Goal: Task Accomplishment & Management: Use online tool/utility

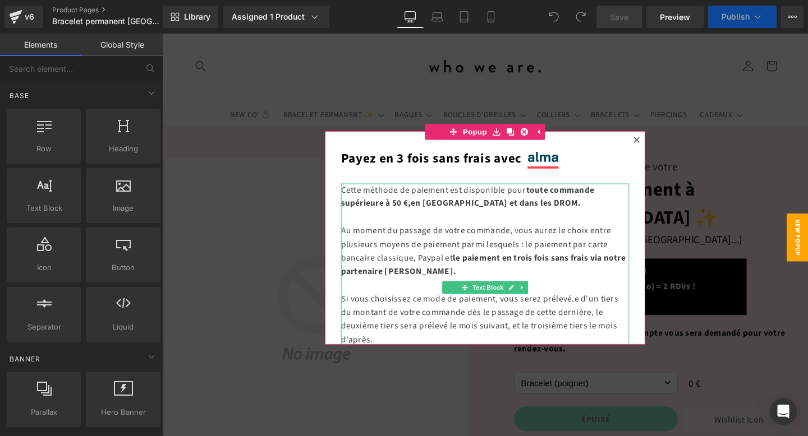
click at [661, 89] on div at bounding box center [501, 248] width 679 height 429
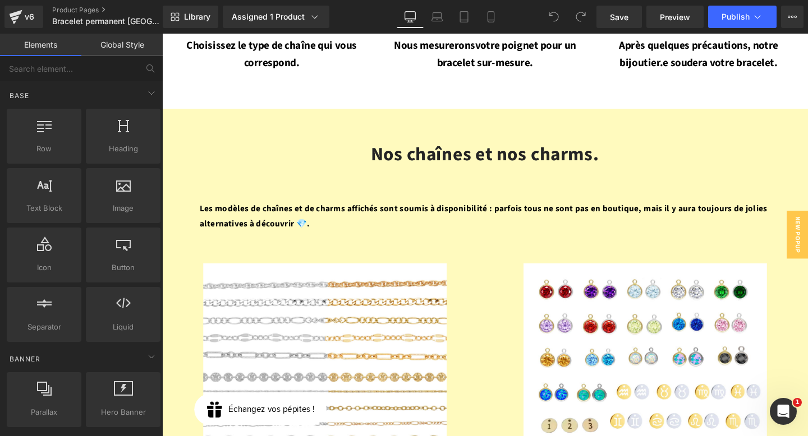
scroll to position [1433, 0]
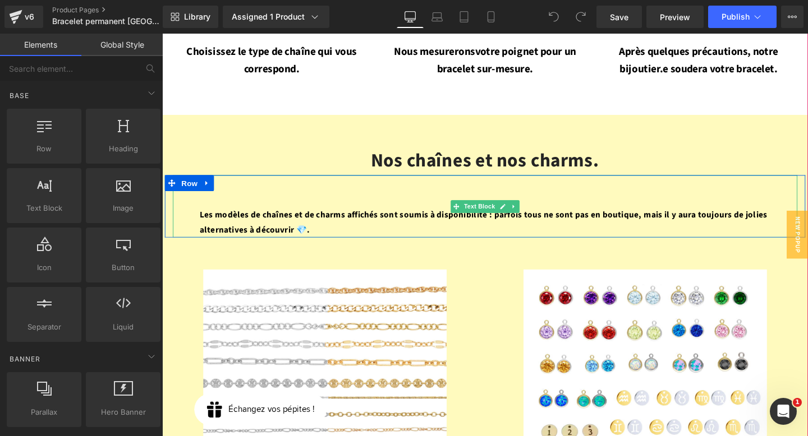
click at [358, 216] on p "Les modèles de chaînes et de charms affichés sont soumis à disponibilité : parf…" at bounding box center [501, 232] width 600 height 33
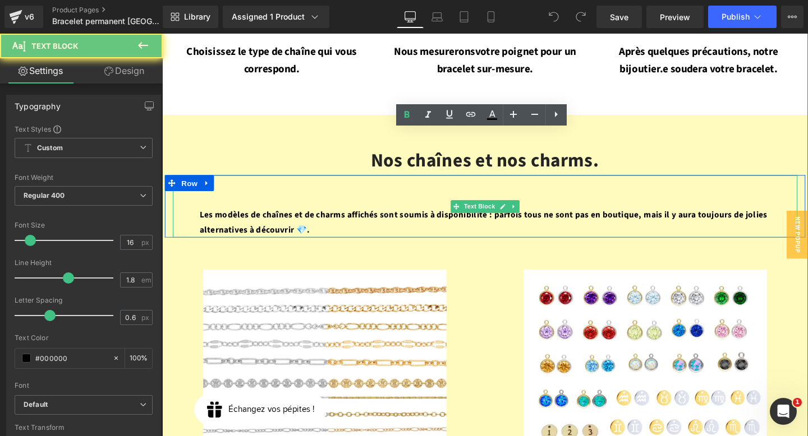
click at [358, 216] on p "Les modèles de chaînes et de charms affichés sont soumis à disponibilité : parf…" at bounding box center [501, 232] width 600 height 33
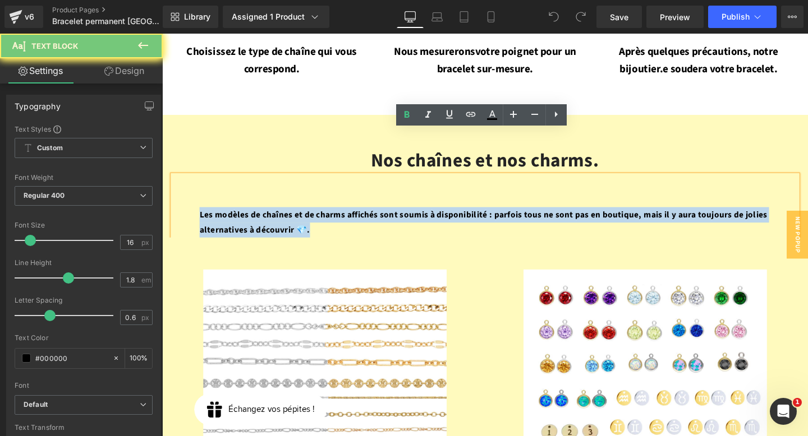
click at [358, 216] on p "Les modèles de chaînes et de charms affichés sont soumis à disponibilité : parf…" at bounding box center [501, 232] width 600 height 33
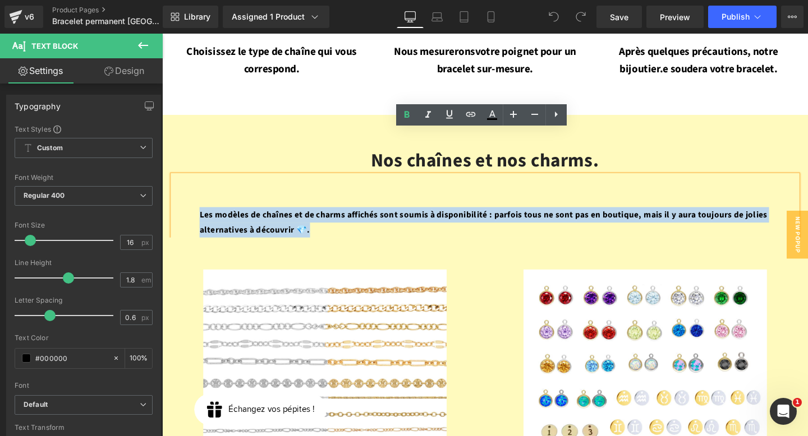
copy strong "Les modèles de chaînes et de charms affichés sont soumis à disponibilité : parf…"
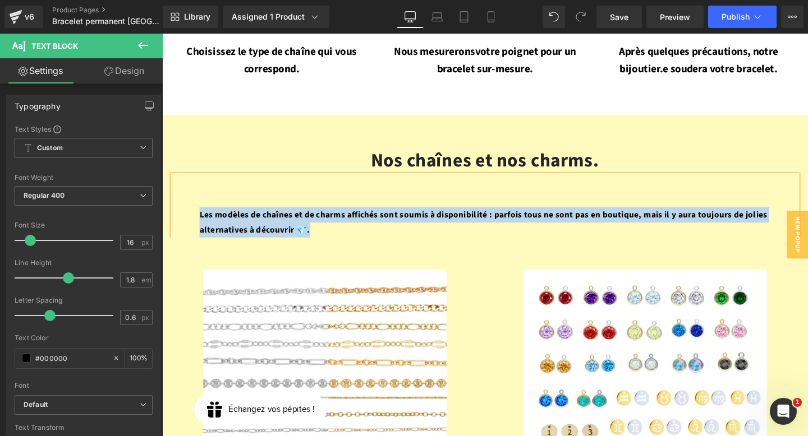
click at [462, 216] on p "Les modèles de chaînes et de charms affichés sont soumis à disponibilité : parf…" at bounding box center [501, 232] width 600 height 33
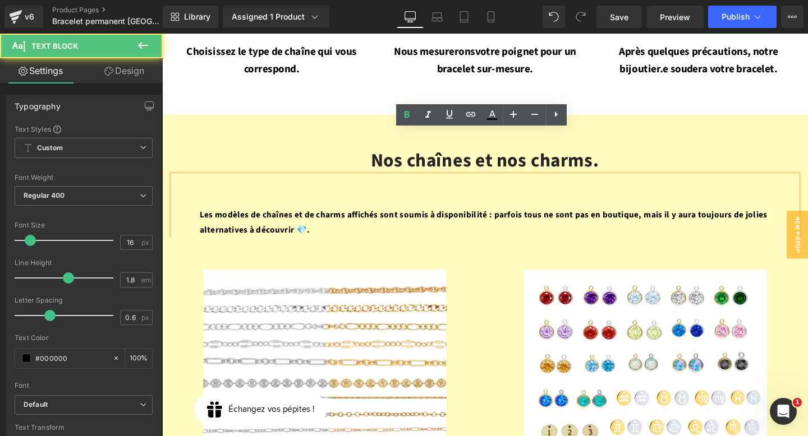
click at [462, 216] on p "Les modèles de chaînes et de charms affichés sont soumis à disponibilité : parf…" at bounding box center [501, 232] width 600 height 33
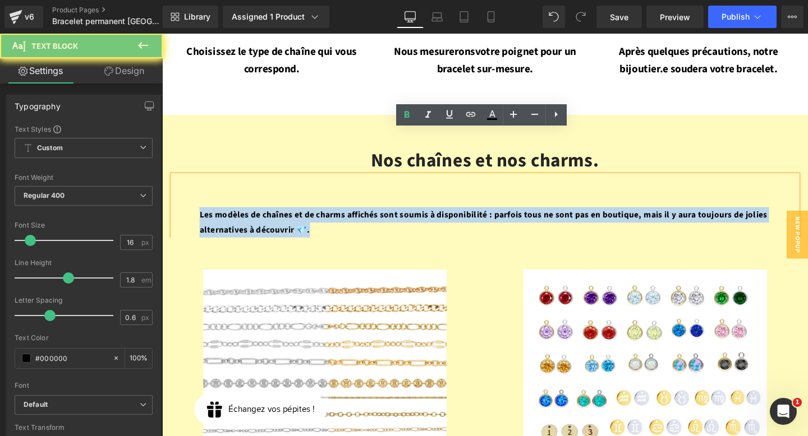
click at [462, 216] on p "Les modèles de chaînes et de charms affichés sont soumis à disponibilité : parf…" at bounding box center [501, 232] width 600 height 33
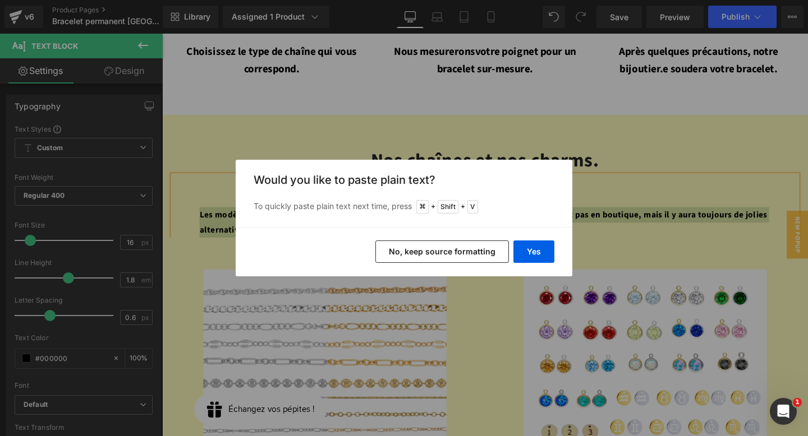
click at [466, 258] on button "No, keep source formatting" at bounding box center [441, 252] width 133 height 22
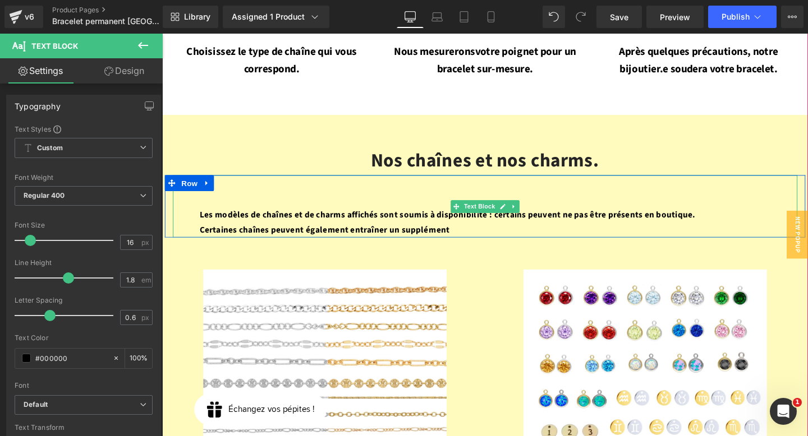
click at [483, 216] on p "Les modèles de chaînes et de charms affichés sont soumis à disponibilité : cert…" at bounding box center [501, 232] width 600 height 33
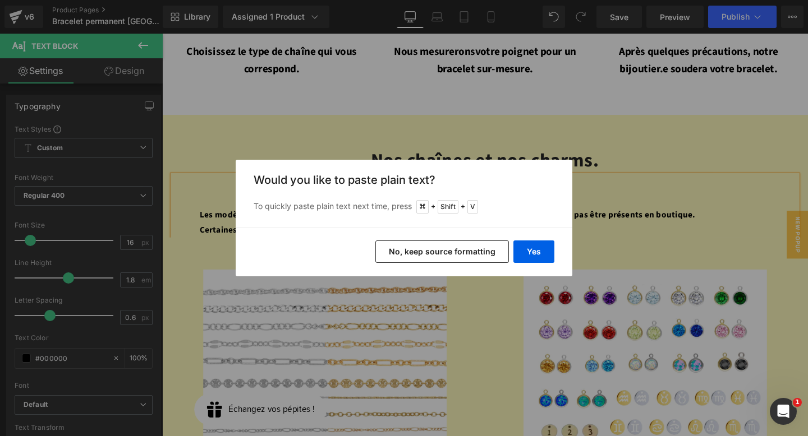
drag, startPoint x: 476, startPoint y: 257, endPoint x: 330, endPoint y: 235, distance: 147.5
click at [476, 257] on button "No, keep source formatting" at bounding box center [441, 252] width 133 height 22
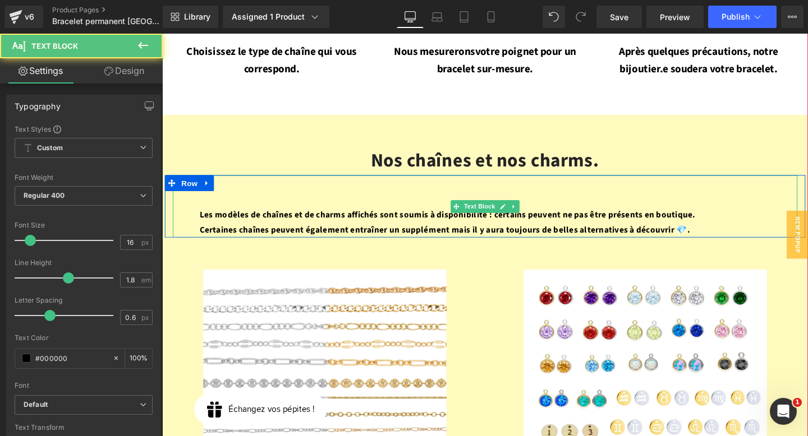
click at [483, 234] on strong "Certaines chaînes peuvent également entraîner un supplément mais il y aura touj…" at bounding box center [459, 240] width 516 height 12
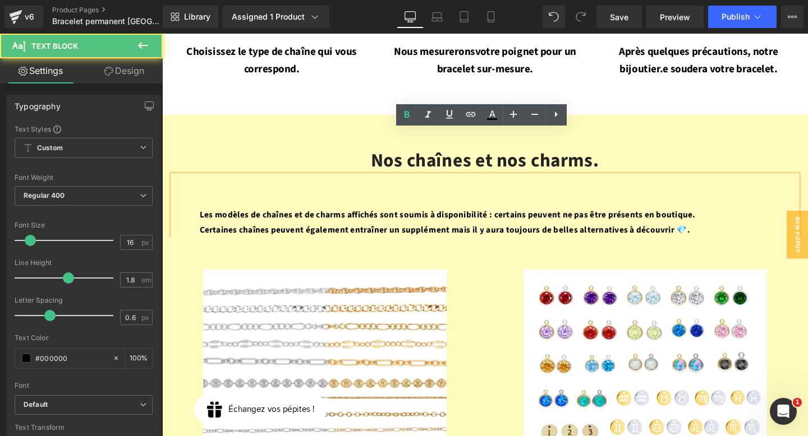
click at [753, 216] on p "Les modèles de chaînes et de charms affichés sont soumis à disponibilité : cert…" at bounding box center [501, 232] width 600 height 33
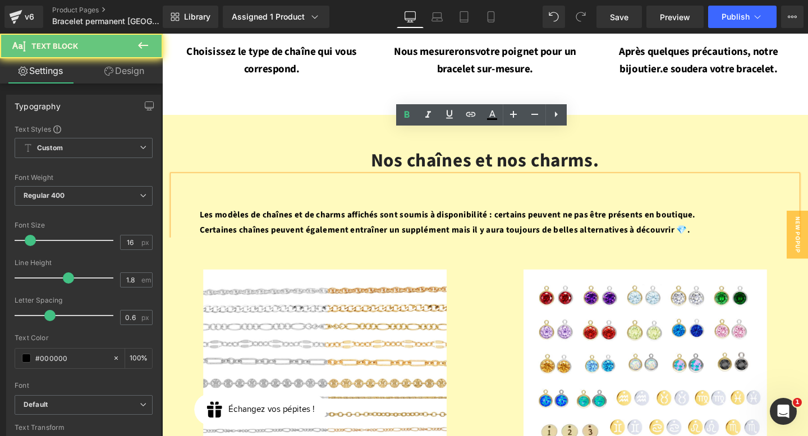
click at [717, 216] on p "Les modèles de chaînes et de charms affichés sont soumis à disponibilité : cert…" at bounding box center [501, 232] width 600 height 33
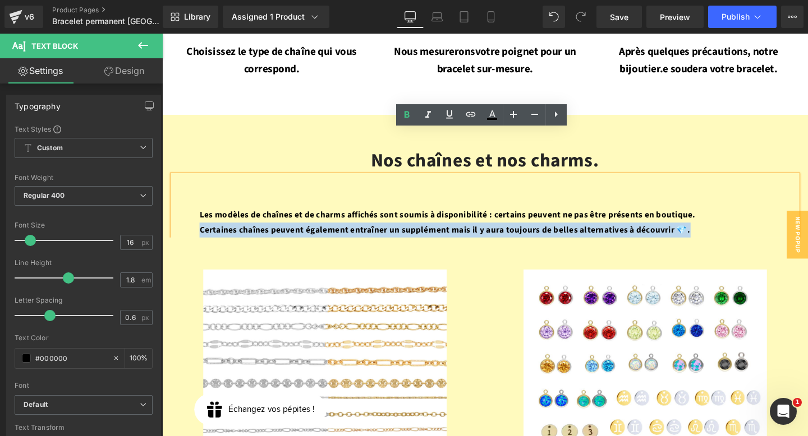
click at [717, 216] on p "Les modèles de chaînes et de charms affichés sont soumis à disponibilité : cert…" at bounding box center [501, 232] width 600 height 33
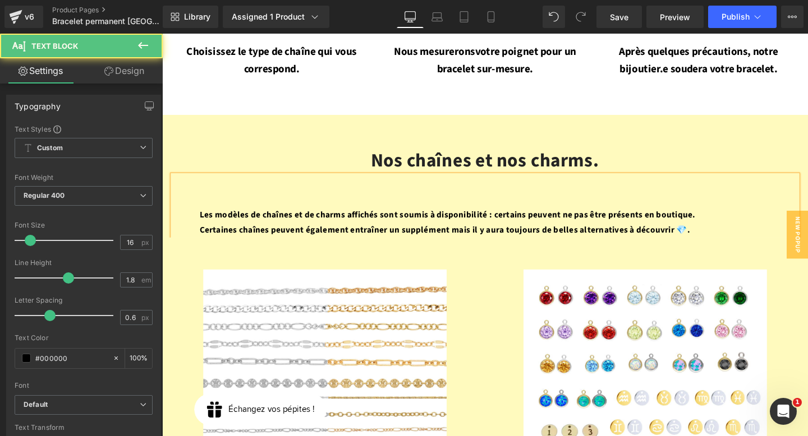
click at [456, 218] on strong "Les modèles de chaînes et de charms affichés sont soumis à disponibilité : cert…" at bounding box center [461, 224] width 521 height 12
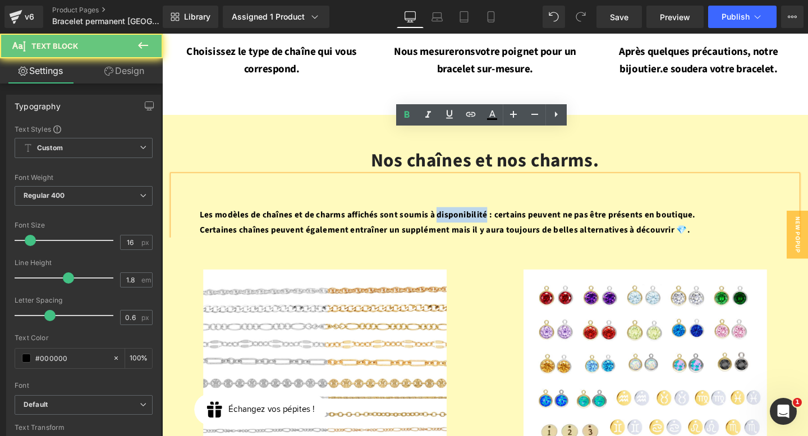
click at [456, 218] on strong "Les modèles de chaînes et de charms affichés sont soumis à disponibilité : cert…" at bounding box center [461, 224] width 521 height 12
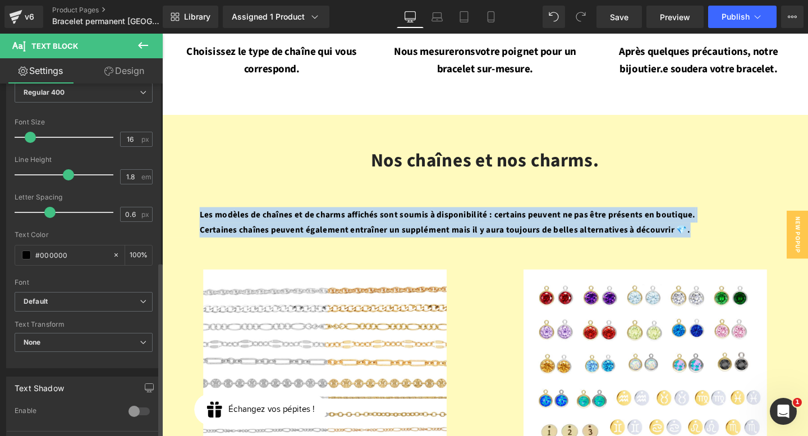
scroll to position [357, 0]
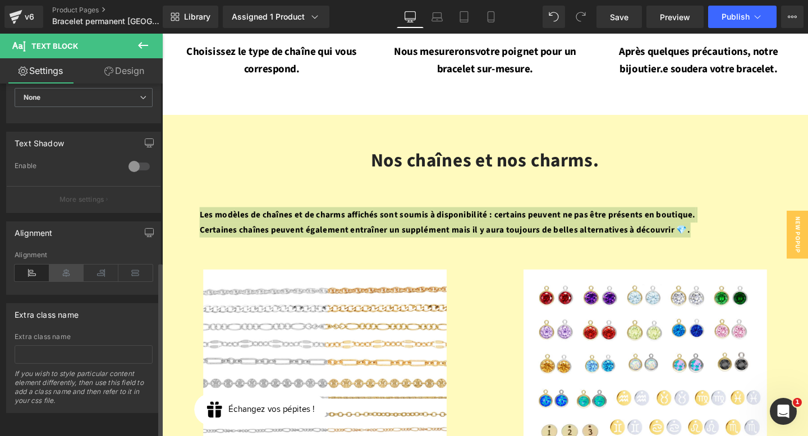
click at [63, 268] on icon at bounding box center [66, 273] width 35 height 17
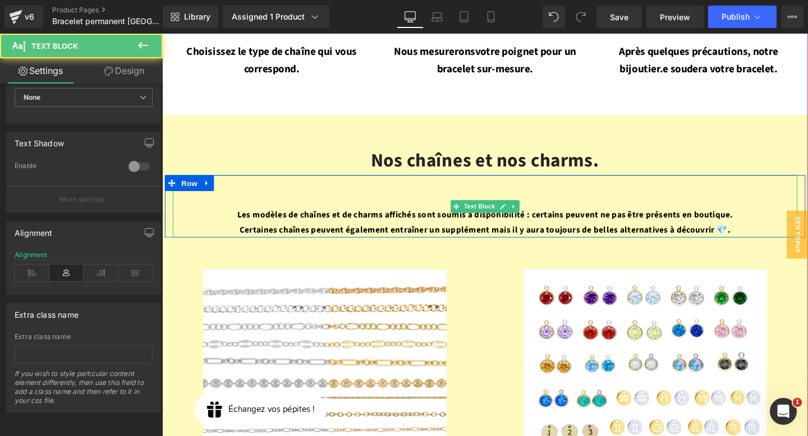
click at [583, 216] on p "Les modèles de chaînes et de charms affichés sont soumis à disponibilité : cert…" at bounding box center [501, 232] width 600 height 33
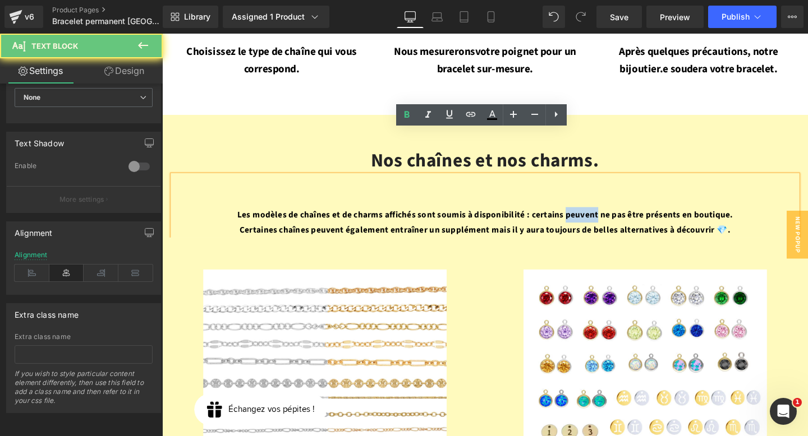
click at [583, 216] on p "Les modèles de chaînes et de charms affichés sont soumis à disponibilité : cert…" at bounding box center [501, 232] width 600 height 33
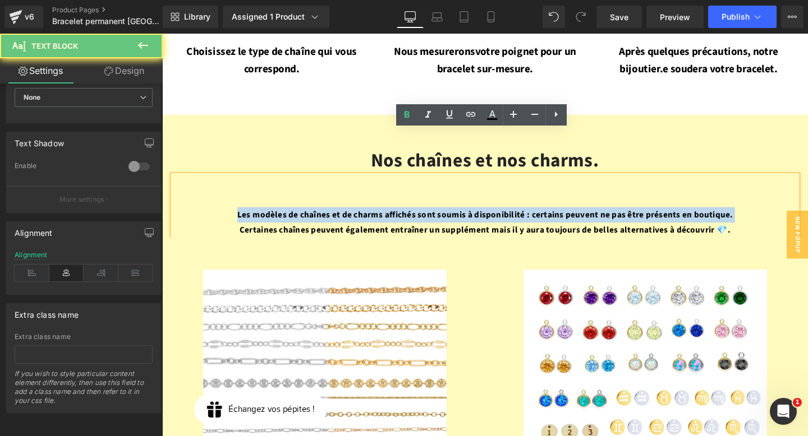
click at [583, 216] on p "Les modèles de chaînes et de charms affichés sont soumis à disponibilité : cert…" at bounding box center [501, 232] width 600 height 33
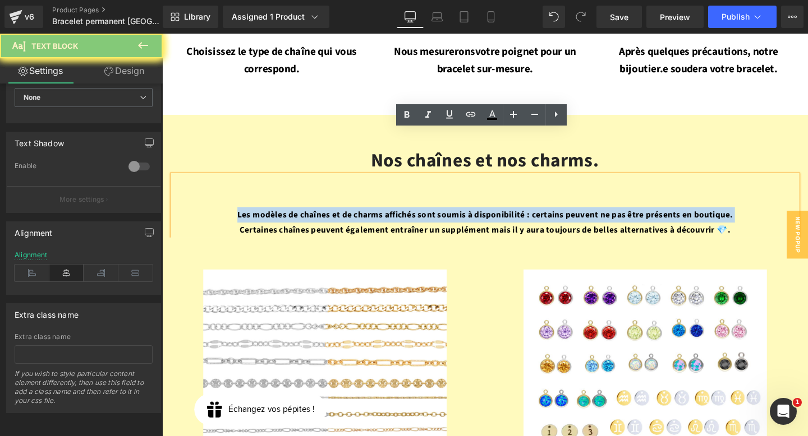
click at [583, 216] on p "Les modèles de chaînes et de charms affichés sont soumis à disponibilité : cert…" at bounding box center [501, 232] width 600 height 33
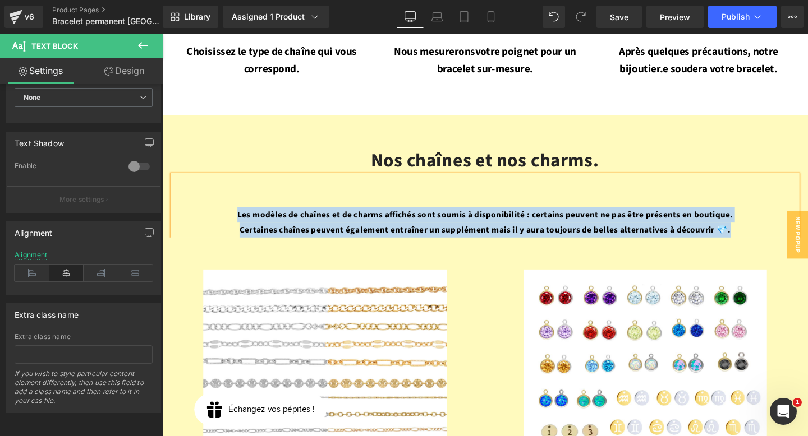
copy p "Les modèles de chaînes et de charms affichés sont soumis à disponibilité : cert…"
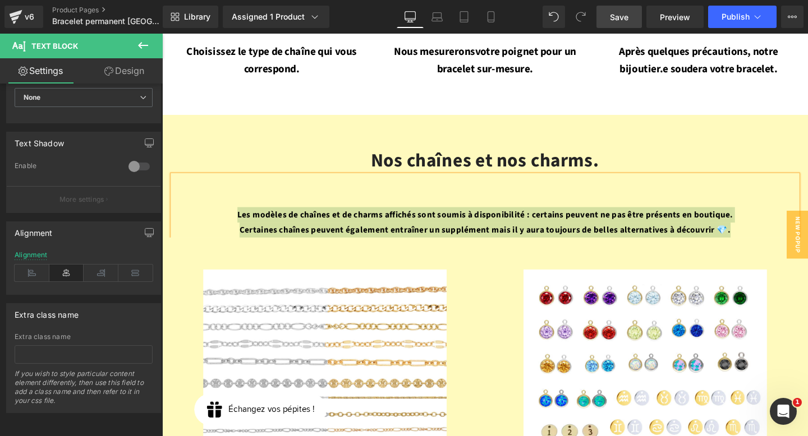
click at [619, 25] on link "Save" at bounding box center [618, 17] width 45 height 22
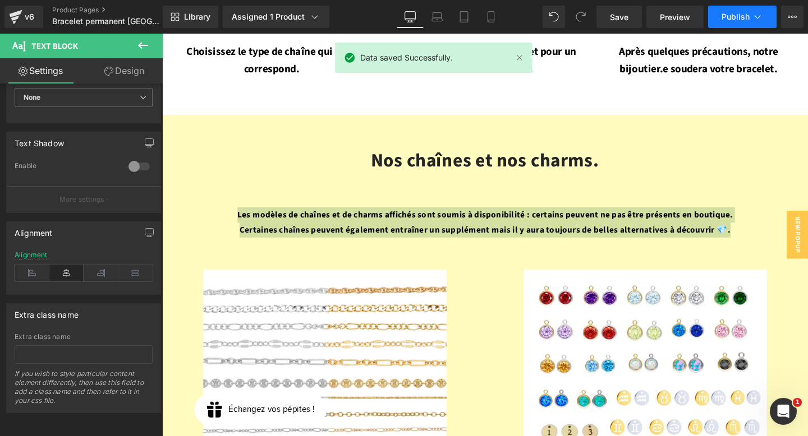
click at [739, 16] on span "Publish" at bounding box center [735, 16] width 28 height 9
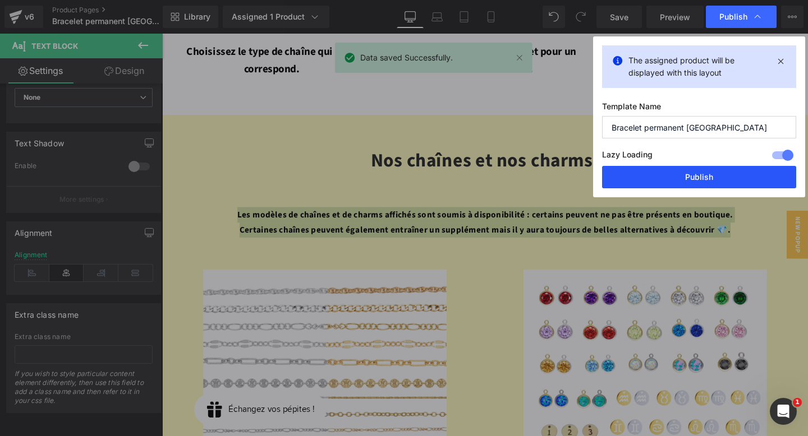
click at [681, 180] on button "Publish" at bounding box center [699, 177] width 194 height 22
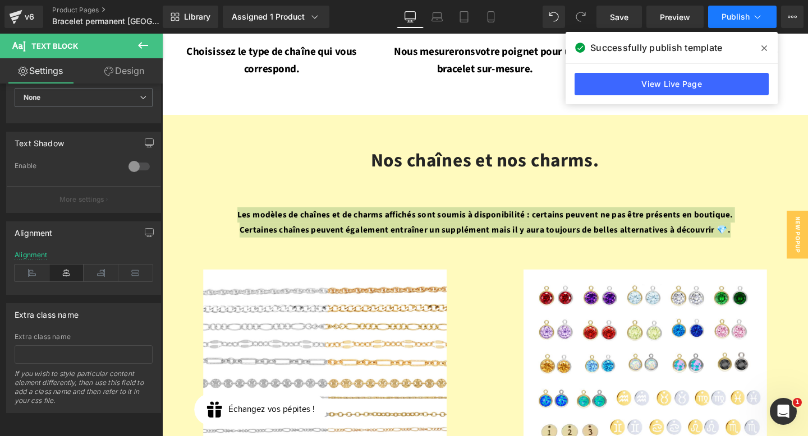
click at [736, 20] on span "Publish" at bounding box center [735, 16] width 28 height 9
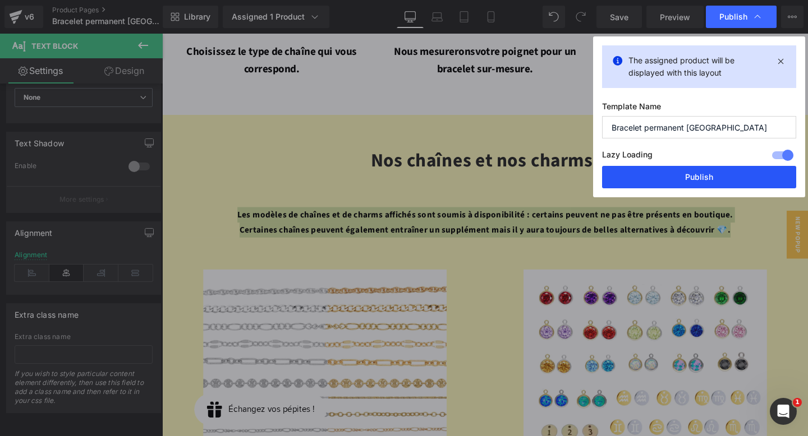
click at [684, 179] on button "Publish" at bounding box center [699, 177] width 194 height 22
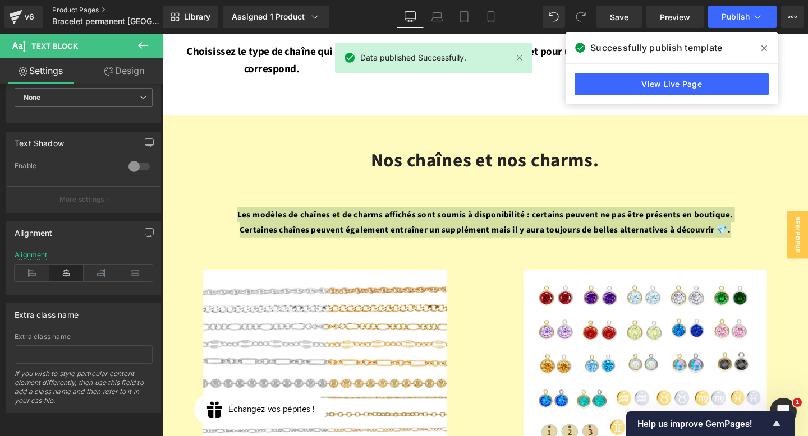
click at [82, 11] on link "Product Pages" at bounding box center [116, 10] width 129 height 9
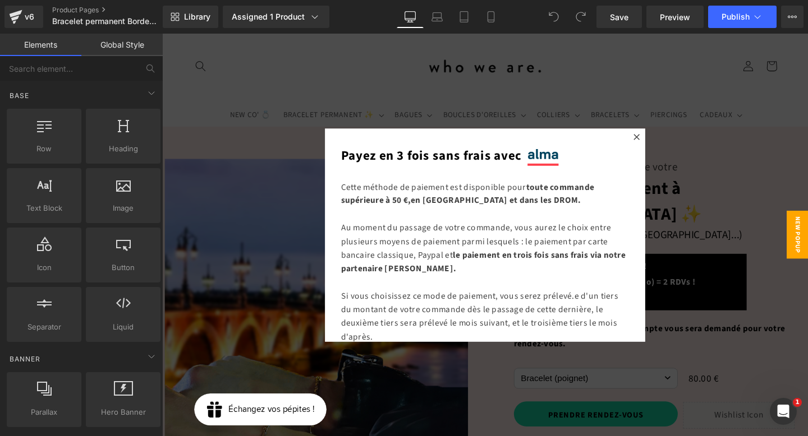
click at [605, 66] on div at bounding box center [501, 245] width 679 height 423
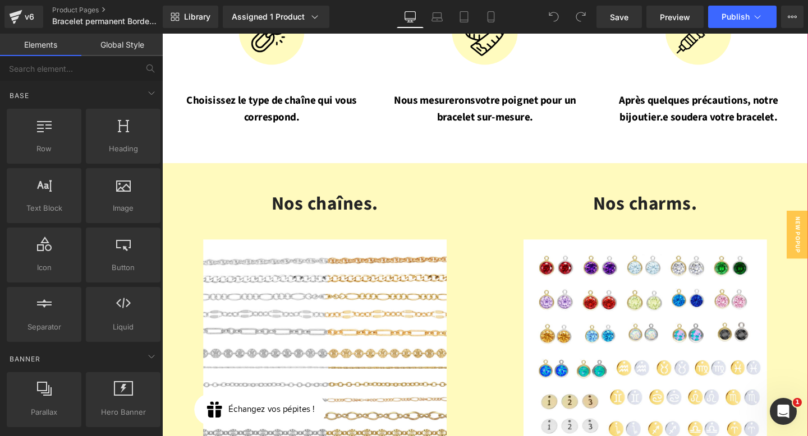
scroll to position [1284, 0]
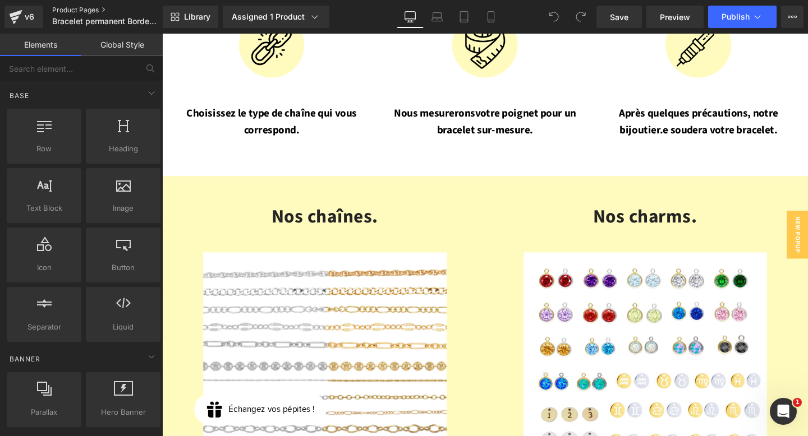
click at [100, 10] on link "Product Pages" at bounding box center [115, 10] width 127 height 9
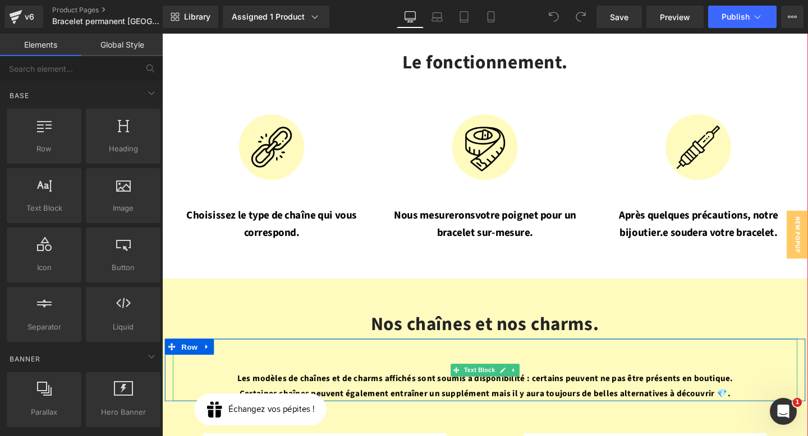
click at [470, 406] on strong "Certaines chaînes peuvent également entraîner un supplément mais il y aura touj…" at bounding box center [501, 412] width 516 height 12
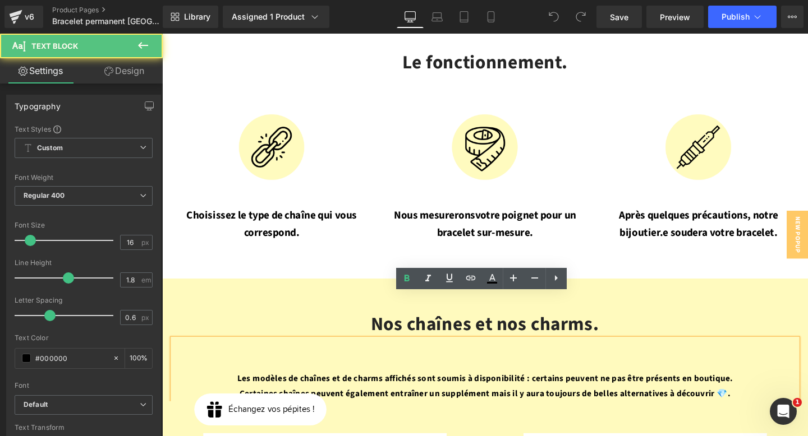
click at [464, 354] on div "Les modèles de chaînes et de charms affichés sont soumis à disponibilité : cert…" at bounding box center [501, 387] width 656 height 66
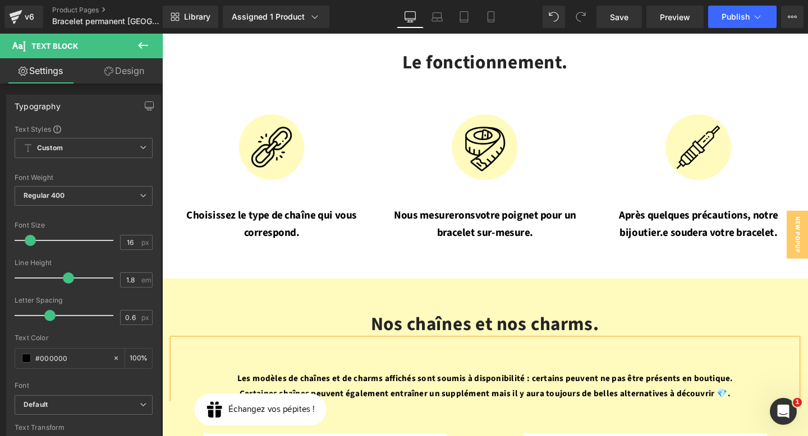
drag, startPoint x: 378, startPoint y: 384, endPoint x: 379, endPoint y: 363, distance: 20.2
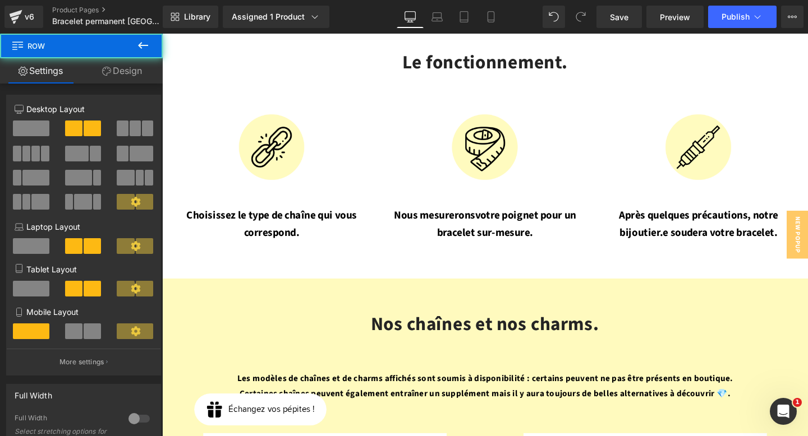
click at [379, 390] on strong "Les modèles de chaînes et de charms affichés sont soumis à disponibilité : cert…" at bounding box center [501, 396] width 521 height 12
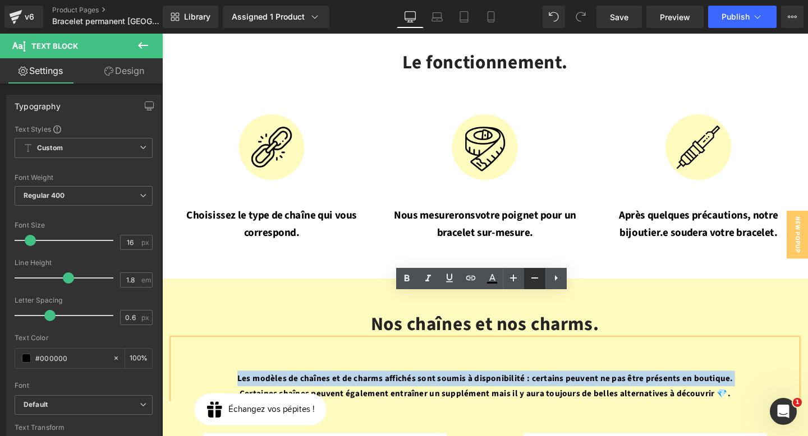
drag, startPoint x: 529, startPoint y: 350, endPoint x: 701, endPoint y: 308, distance: 177.2
click at [529, 390] on strong "Les modèles de chaînes et de charms affichés sont soumis à disponibilité : cert…" at bounding box center [501, 396] width 521 height 12
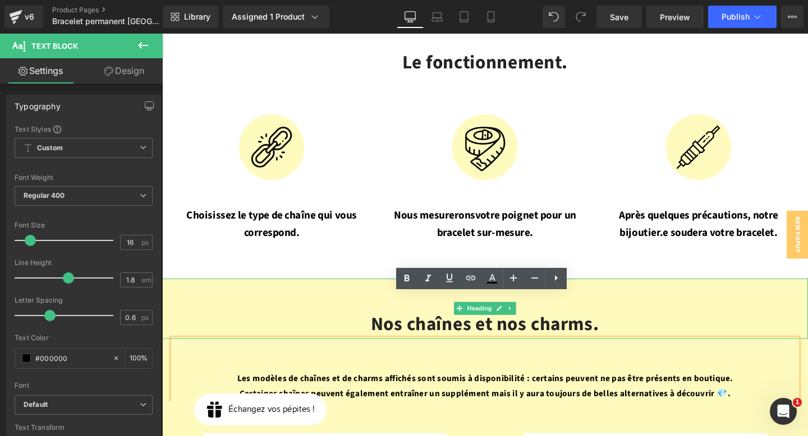
click at [669, 291] on div "Nos chaînes et nos charms." at bounding box center [501, 322] width 679 height 63
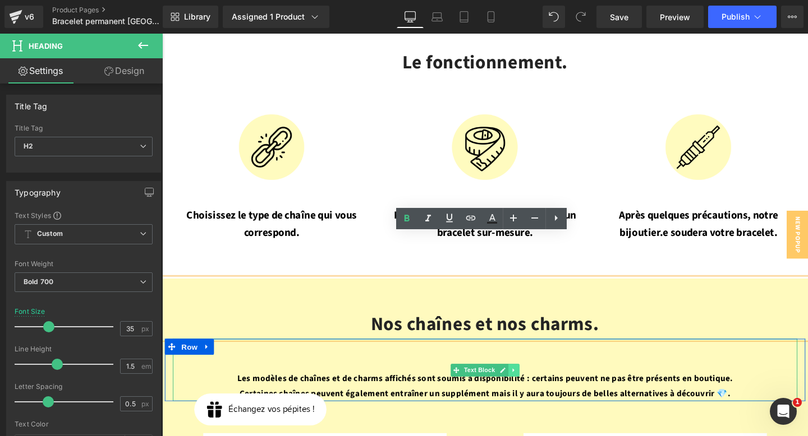
click at [531, 384] on icon at bounding box center [531, 387] width 6 height 7
click at [513, 384] on icon at bounding box center [514, 387] width 6 height 6
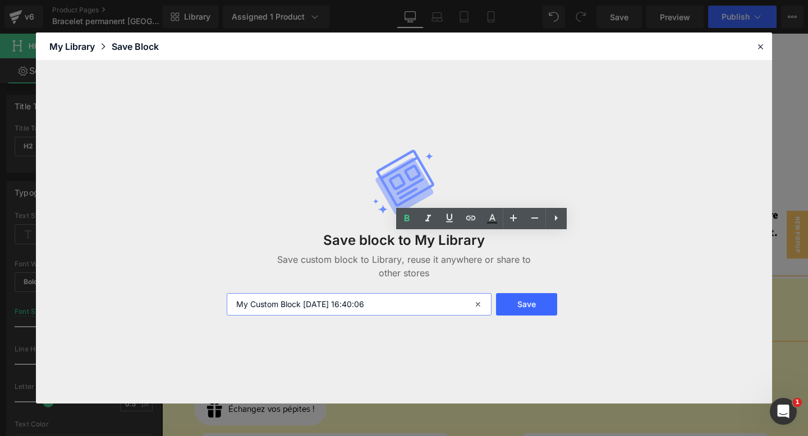
click at [447, 304] on input "My Custom Block [DATE] 16:40:06" at bounding box center [359, 304] width 265 height 22
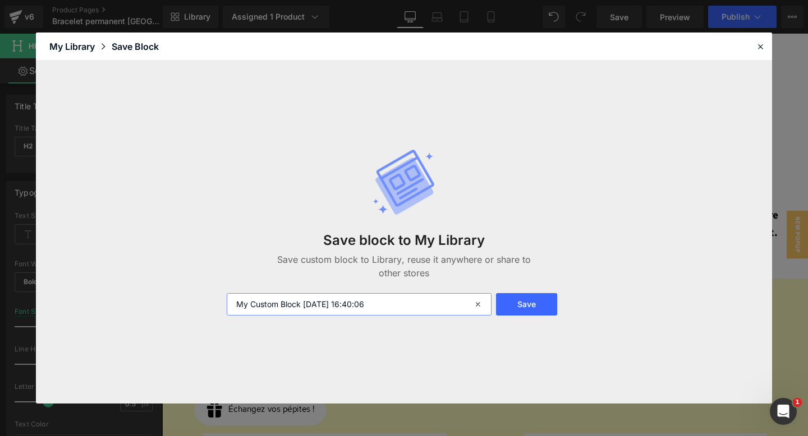
click at [447, 304] on input "My Custom Block [DATE] 16:40:06" at bounding box center [359, 304] width 265 height 22
type input "phrase chaines"
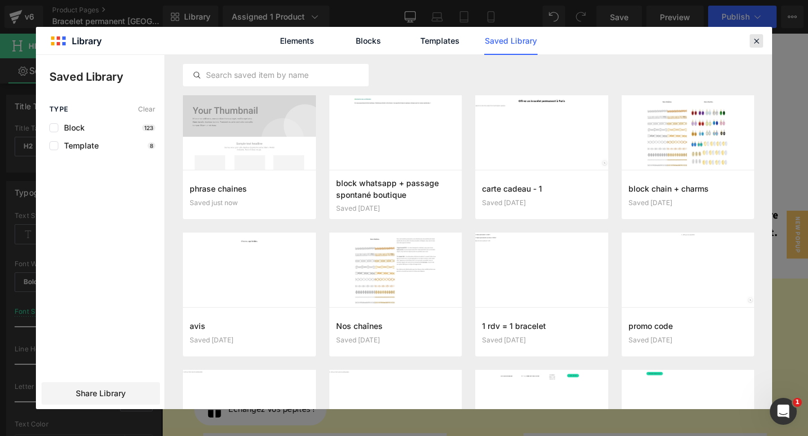
click at [756, 42] on icon at bounding box center [756, 41] width 10 height 10
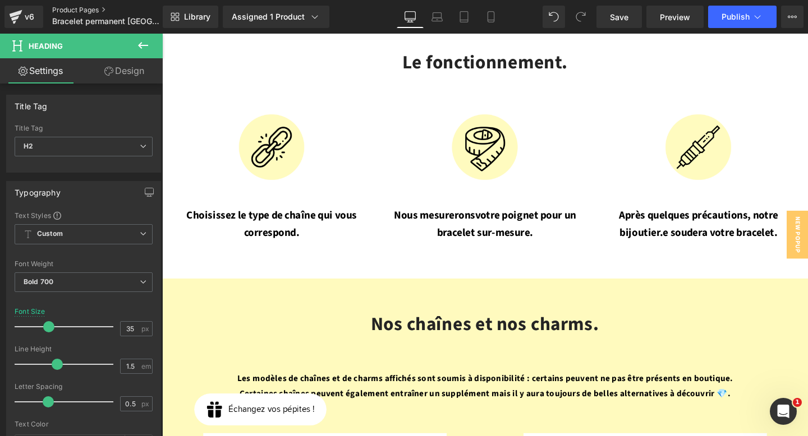
click at [67, 6] on link "Product Pages" at bounding box center [116, 10] width 129 height 9
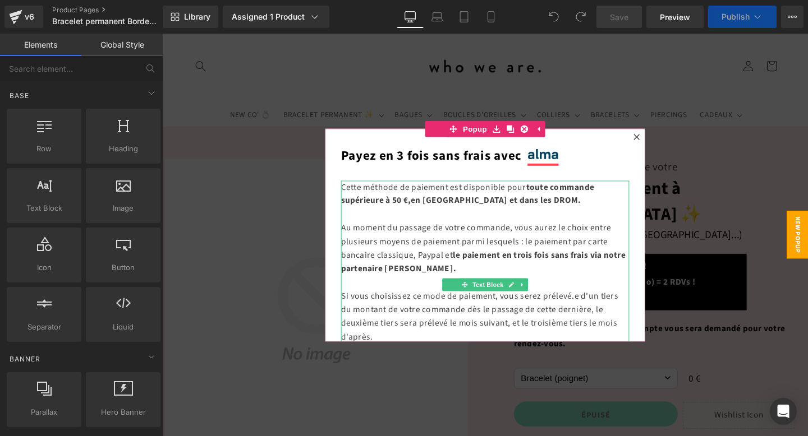
click at [601, 100] on div at bounding box center [501, 245] width 679 height 423
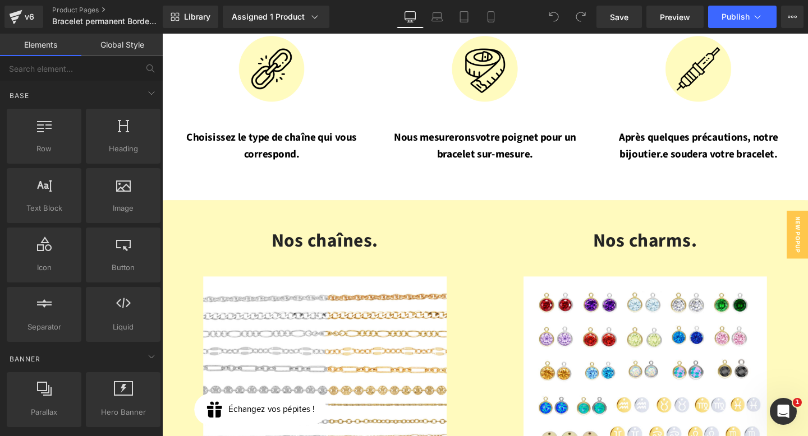
scroll to position [1266, 0]
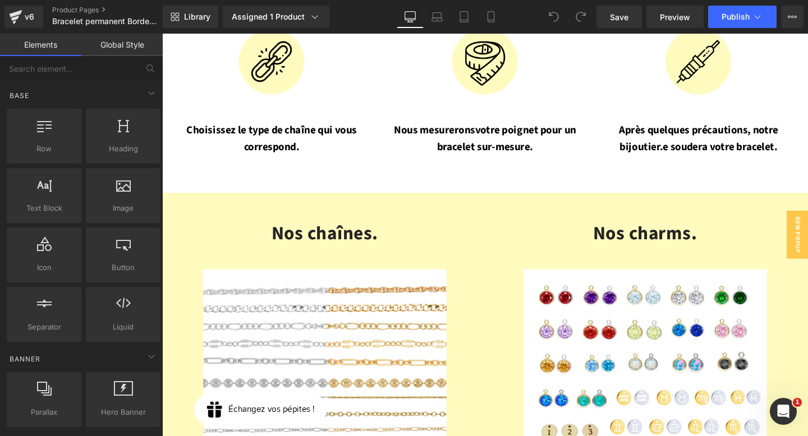
click at [481, 229] on div "Nos chaînes. Heading Image" at bounding box center [333, 415] width 337 height 372
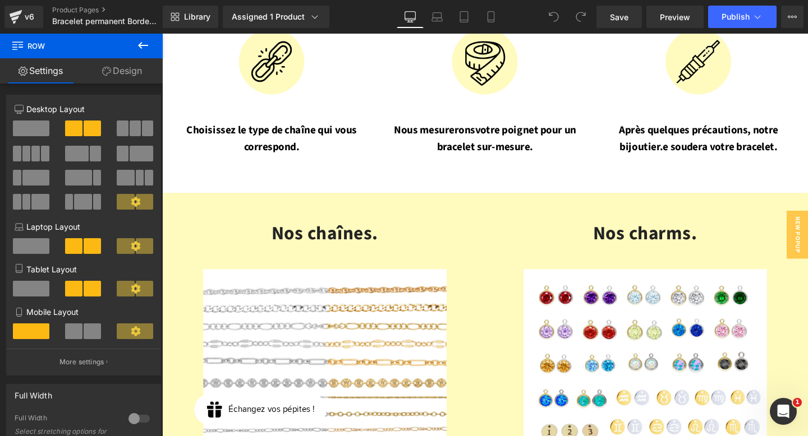
click at [139, 47] on icon at bounding box center [142, 45] width 13 height 13
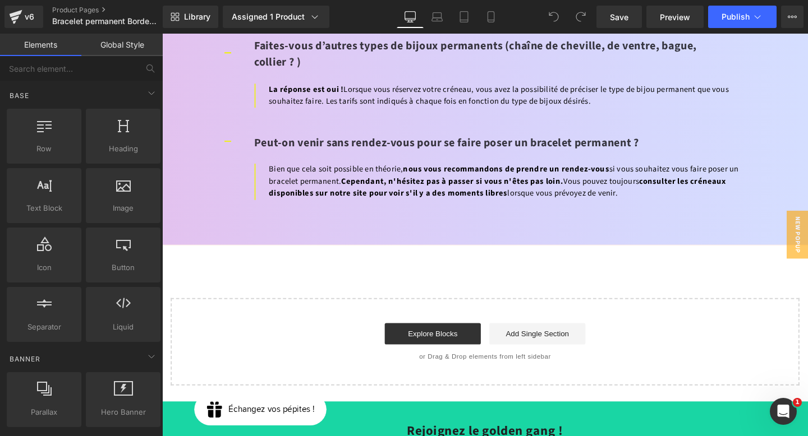
scroll to position [4587, 0]
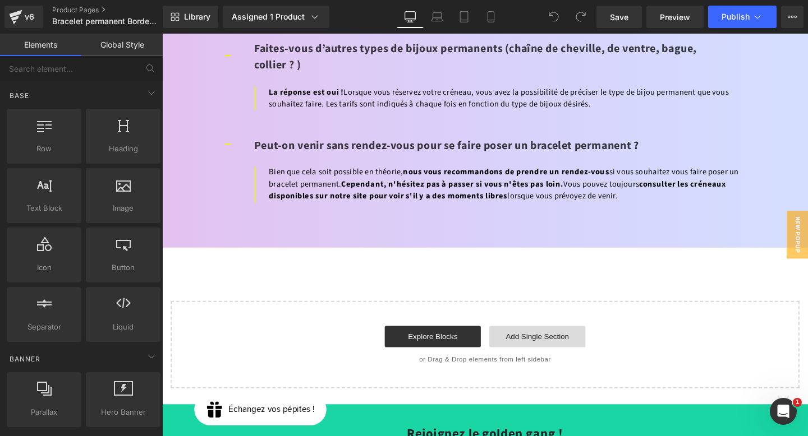
click at [571, 341] on link "Add Single Section" at bounding box center [556, 352] width 101 height 22
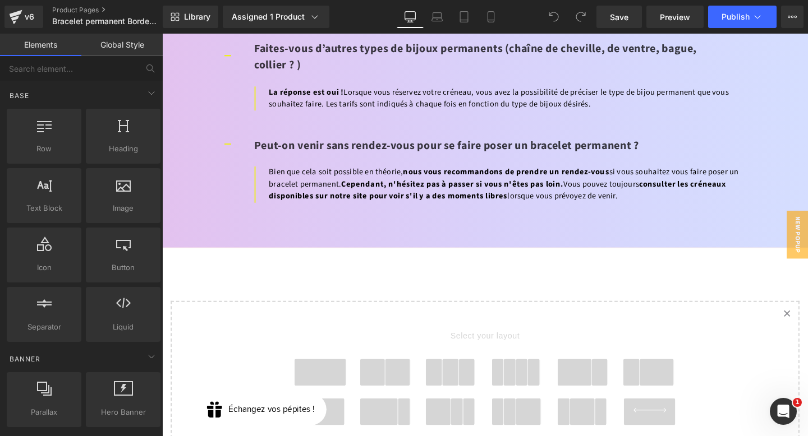
click at [331, 376] on span at bounding box center [328, 390] width 54 height 28
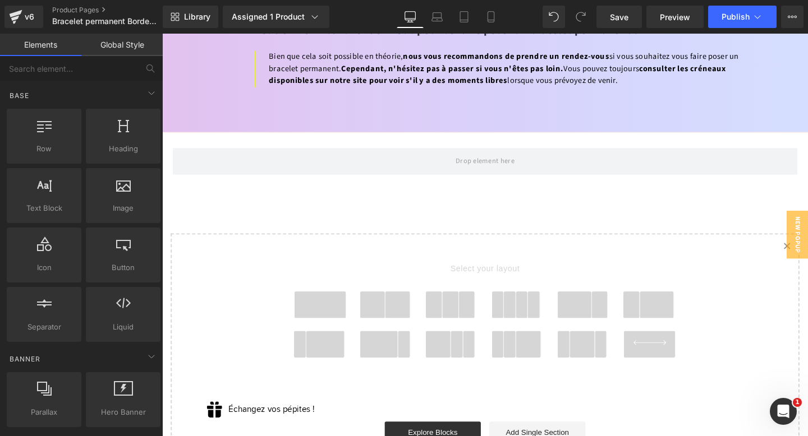
scroll to position [4719, 0]
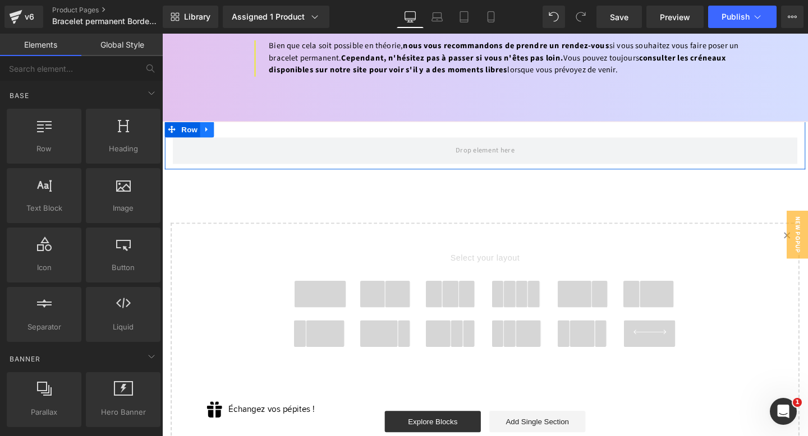
click at [210, 130] on icon at bounding box center [209, 134] width 8 height 8
click at [236, 131] on icon at bounding box center [238, 135] width 8 height 8
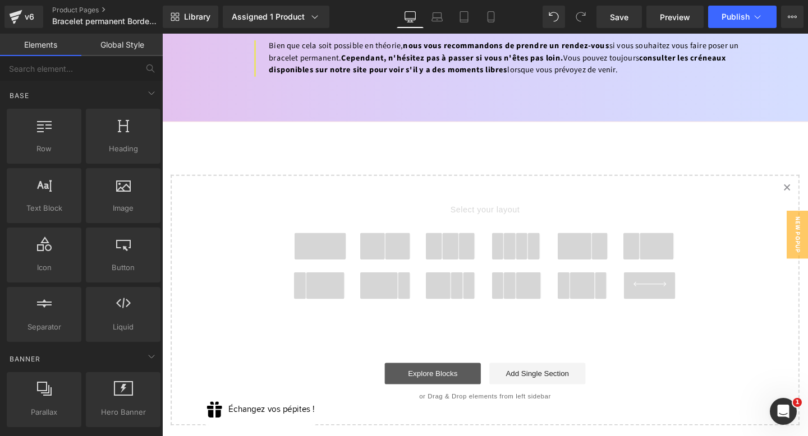
click at [469, 380] on link "Explore Blocks" at bounding box center [446, 391] width 101 height 22
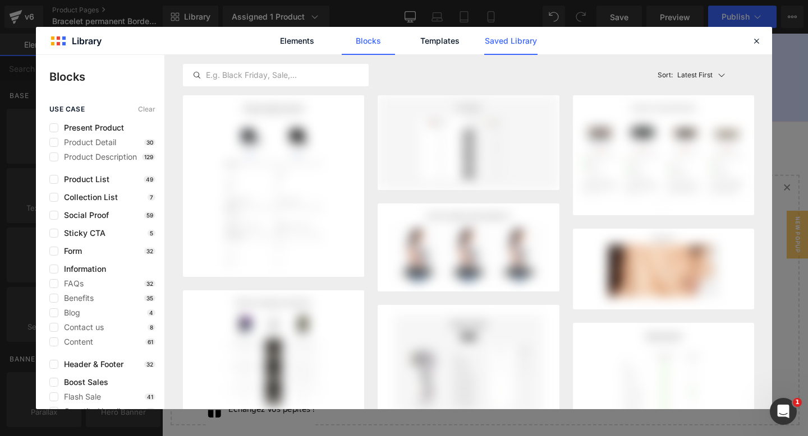
click at [504, 40] on link "Saved Library" at bounding box center [510, 41] width 53 height 28
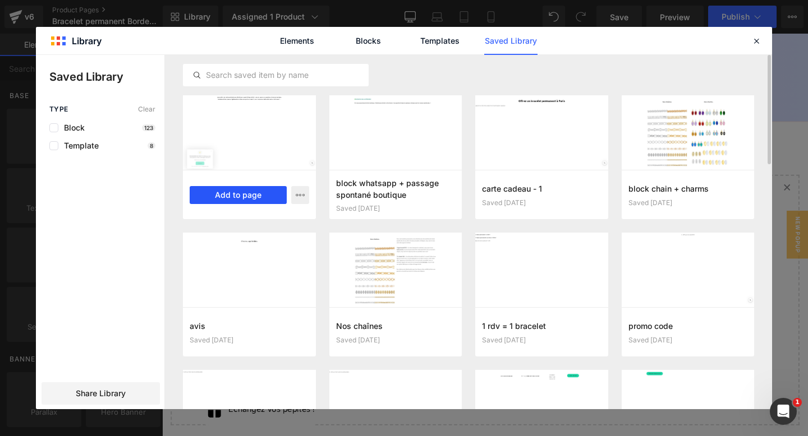
click at [249, 191] on button "Add to page" at bounding box center [238, 195] width 97 height 18
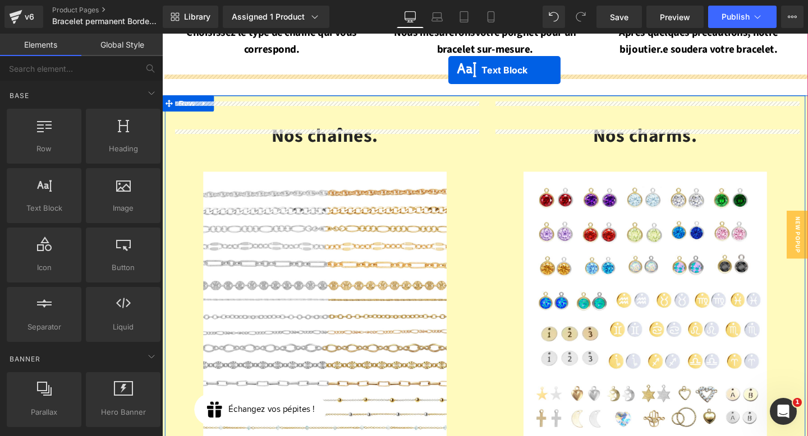
scroll to position [1268, 0]
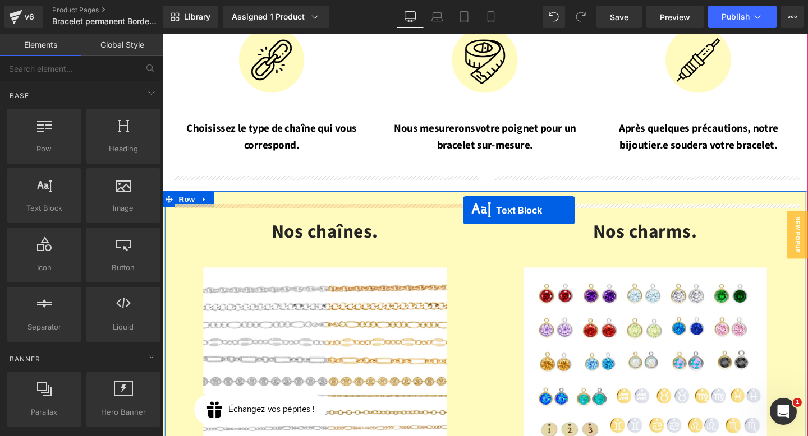
drag, startPoint x: 469, startPoint y: 208, endPoint x: 478, endPoint y: 219, distance: 14.4
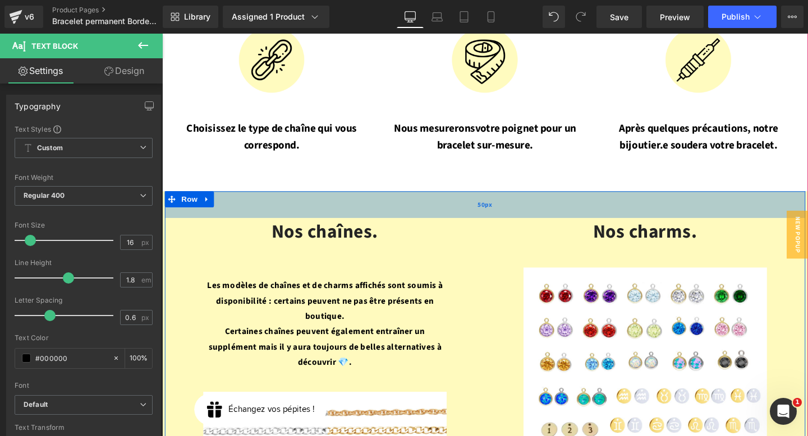
click at [400, 200] on div "50px" at bounding box center [501, 214] width 673 height 28
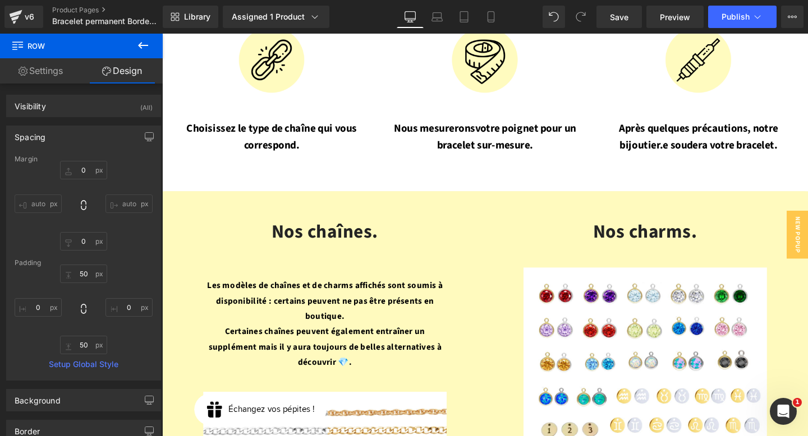
click at [138, 47] on icon at bounding box center [142, 45] width 13 height 13
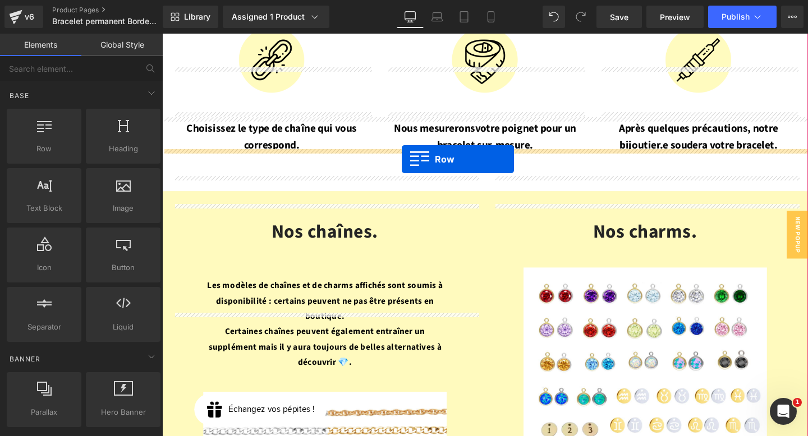
drag, startPoint x: 206, startPoint y: 181, endPoint x: 414, endPoint y: 166, distance: 208.6
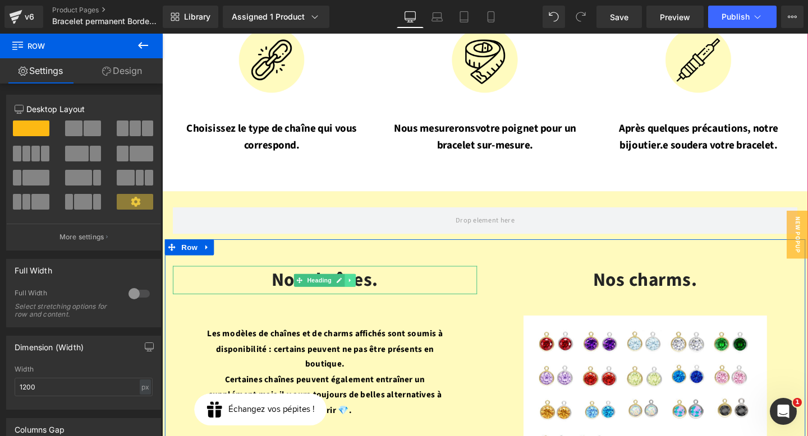
click at [359, 291] on icon at bounding box center [359, 293] width 2 height 4
click at [354, 290] on icon at bounding box center [354, 293] width 6 height 6
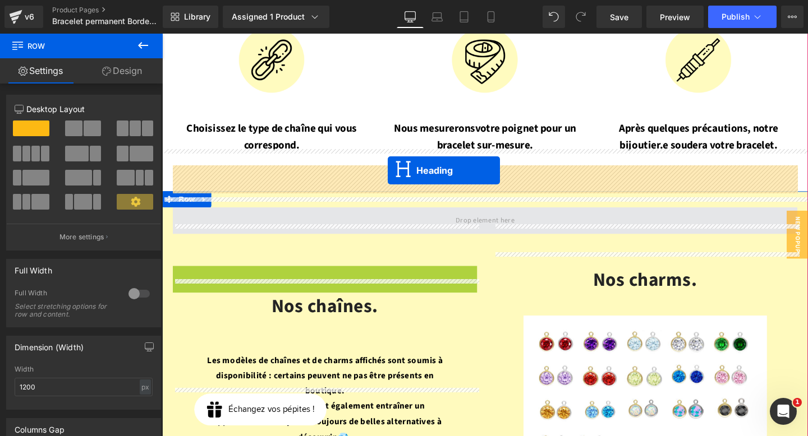
drag, startPoint x: 287, startPoint y: 247, endPoint x: 398, endPoint y: 176, distance: 132.7
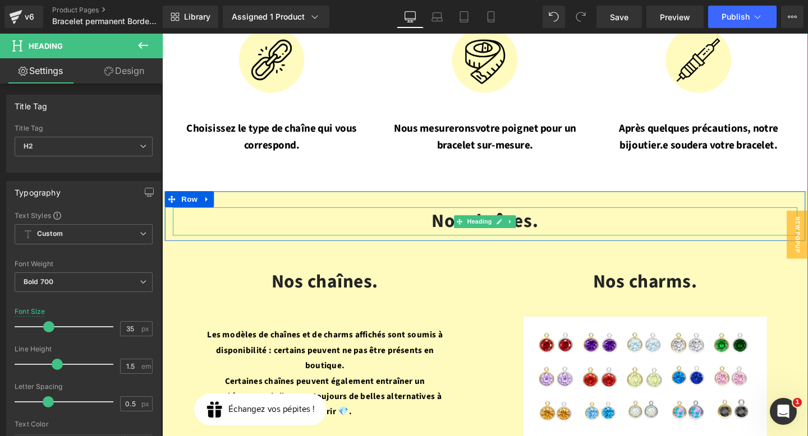
click at [594, 216] on h2 "Nos chaînes." at bounding box center [501, 231] width 656 height 30
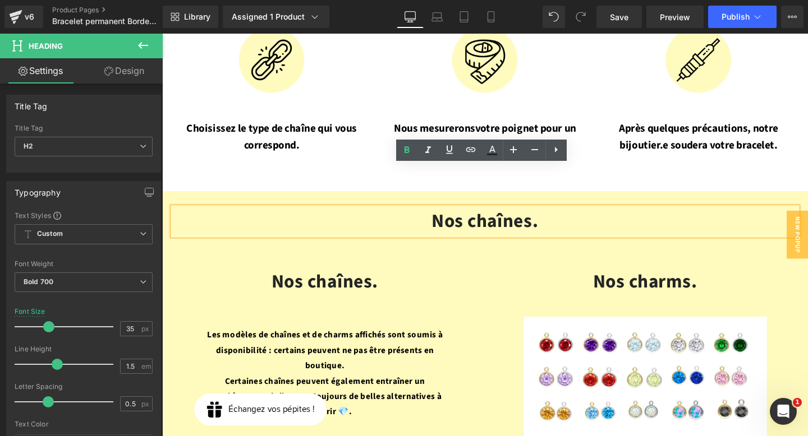
click at [561, 216] on h2 "Nos chaînes." at bounding box center [501, 231] width 656 height 30
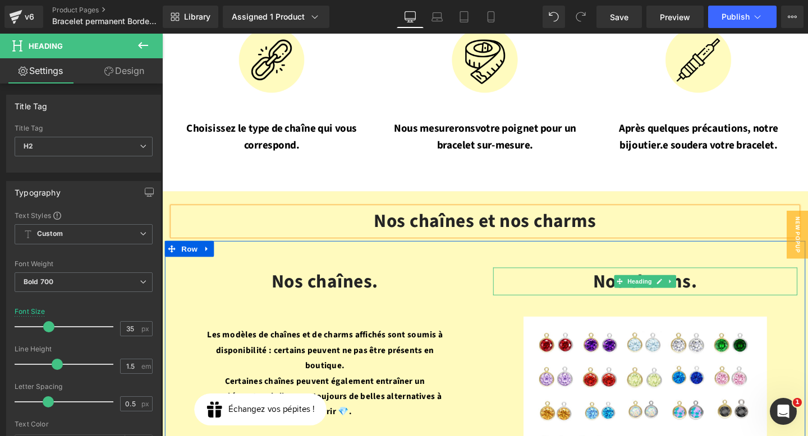
click at [551, 280] on h2 "Nos charms." at bounding box center [670, 295] width 320 height 30
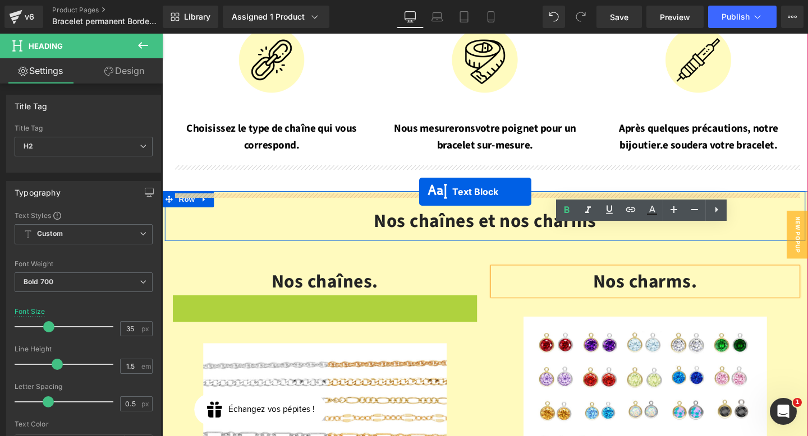
drag, startPoint x: 301, startPoint y: 321, endPoint x: 432, endPoint y: 199, distance: 179.0
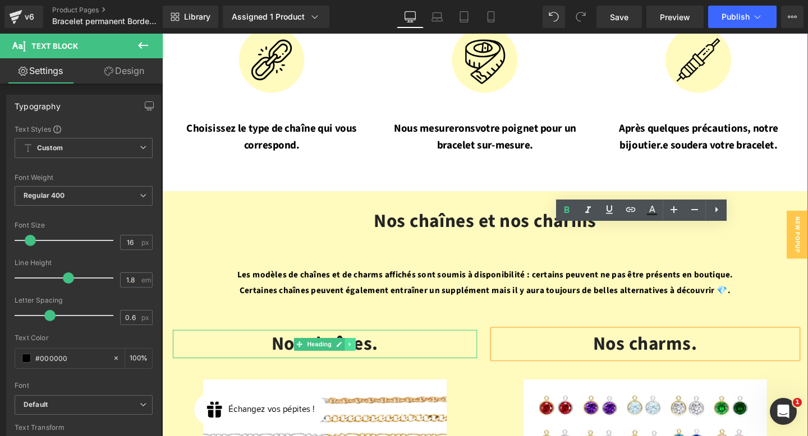
click at [363, 354] on link at bounding box center [360, 360] width 12 height 13
click at [366, 357] on icon at bounding box center [366, 360] width 6 height 7
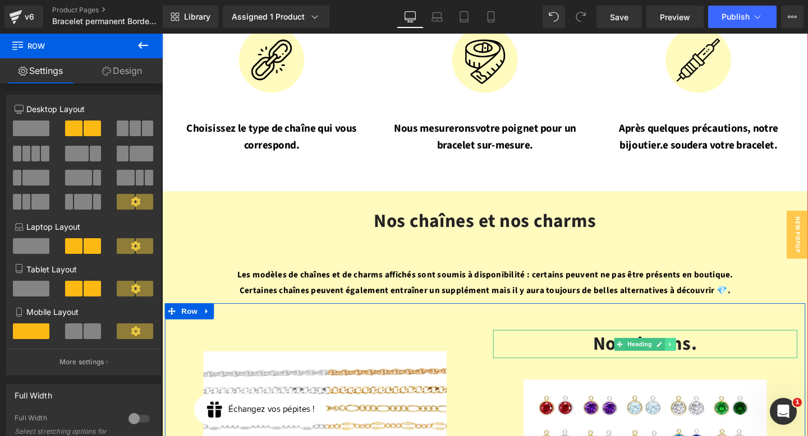
click at [698, 357] on icon at bounding box center [696, 360] width 6 height 7
click at [699, 357] on icon at bounding box center [702, 360] width 6 height 6
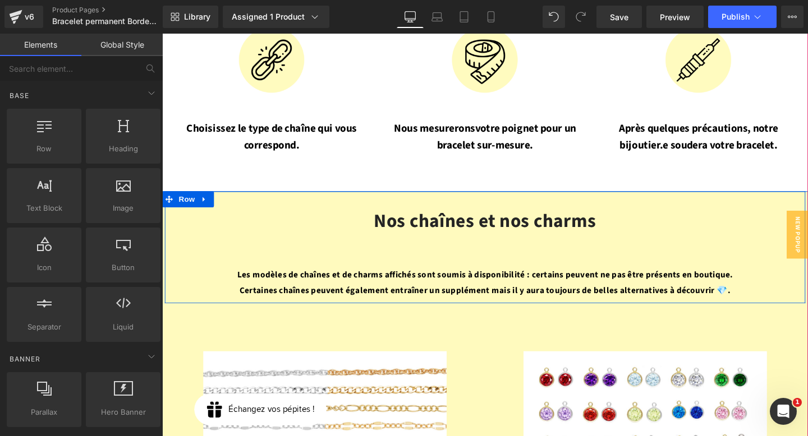
click at [430, 200] on div "Nos chaînes et nos charms Heading Les modèles de chaînes et de charms affichés …" at bounding box center [501, 259] width 673 height 118
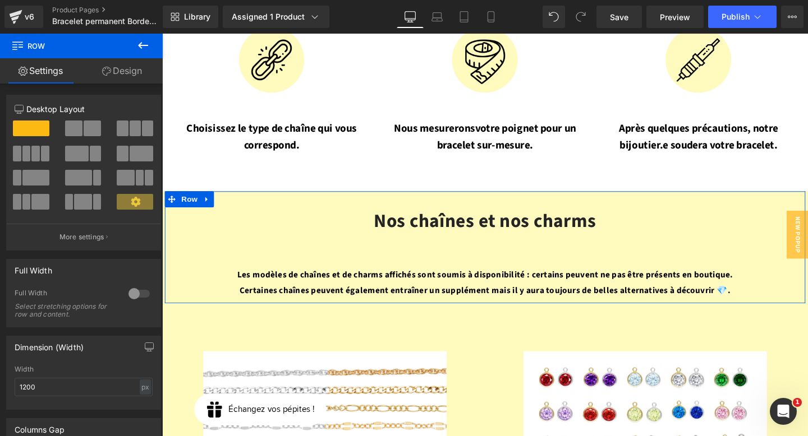
click at [126, 66] on link "Design" at bounding box center [121, 70] width 81 height 25
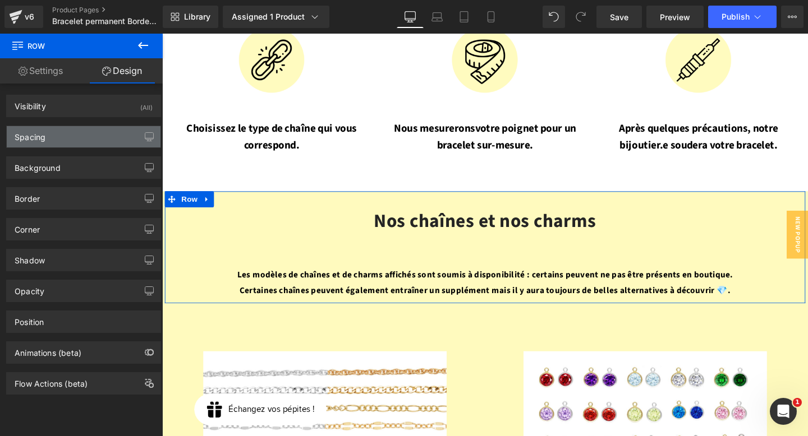
click at [92, 139] on div "Spacing" at bounding box center [84, 136] width 154 height 21
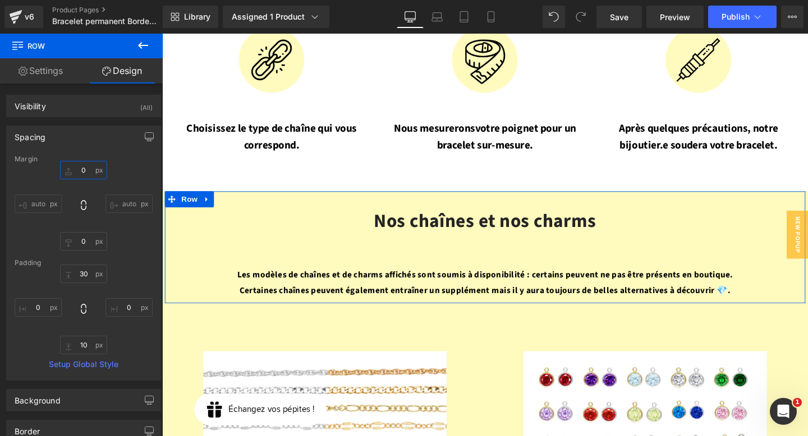
click at [83, 172] on input "text" at bounding box center [83, 170] width 47 height 19
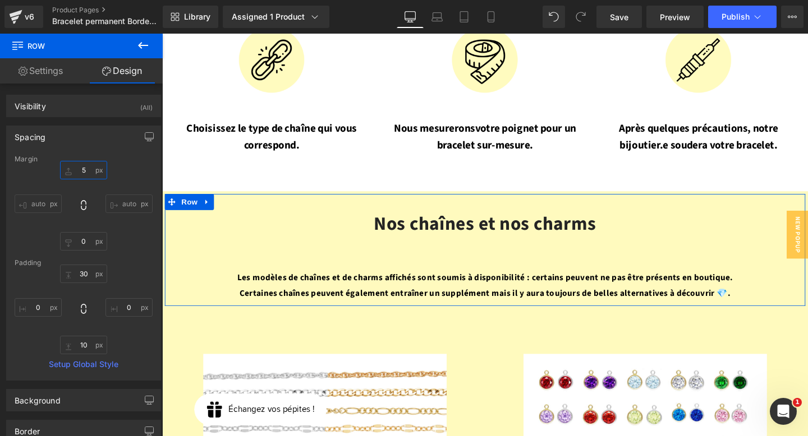
type input "50"
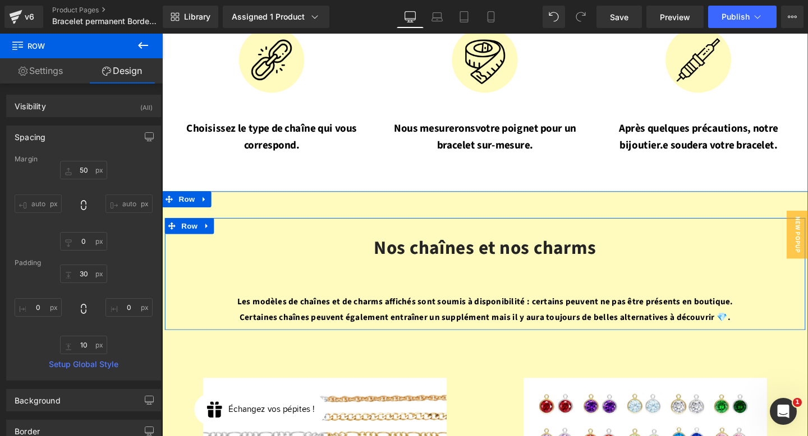
click at [510, 228] on div "Nos chaînes et nos charms Heading Les modèles de chaînes et de charms affichés …" at bounding box center [501, 287] width 673 height 118
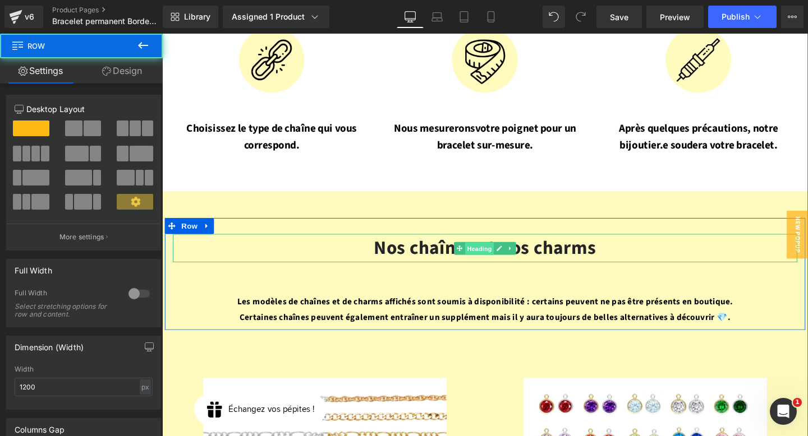
click at [501, 253] on span "Heading" at bounding box center [496, 259] width 30 height 13
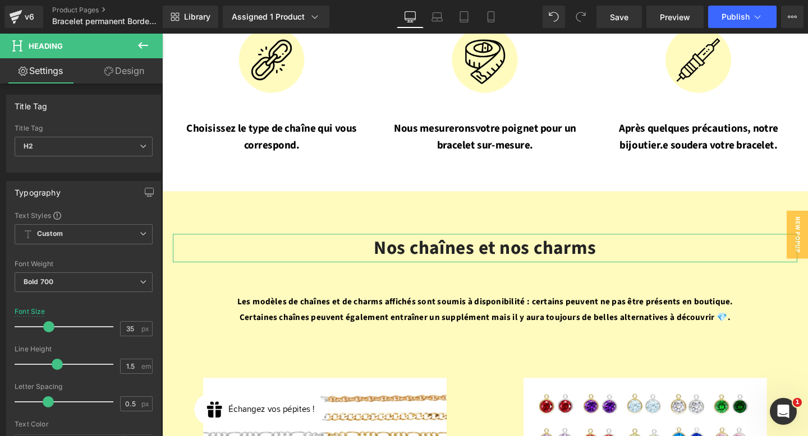
drag, startPoint x: 114, startPoint y: 74, endPoint x: 50, endPoint y: 168, distance: 113.1
click at [114, 74] on link "Design" at bounding box center [124, 70] width 81 height 25
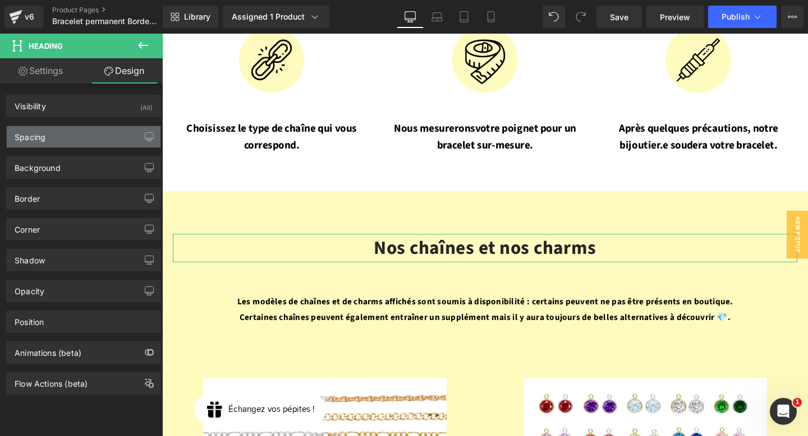
click at [49, 132] on div "Spacing" at bounding box center [84, 136] width 154 height 21
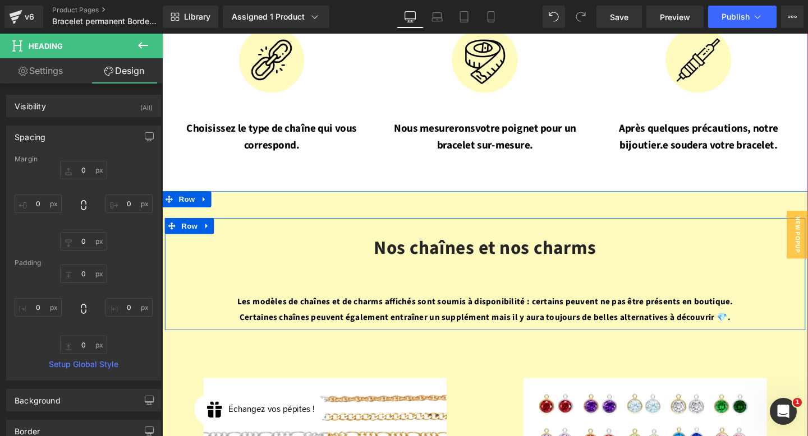
click at [497, 228] on div "Nos chaînes et nos charms Heading Les modèles de chaînes et de charms affichés …" at bounding box center [501, 287] width 673 height 118
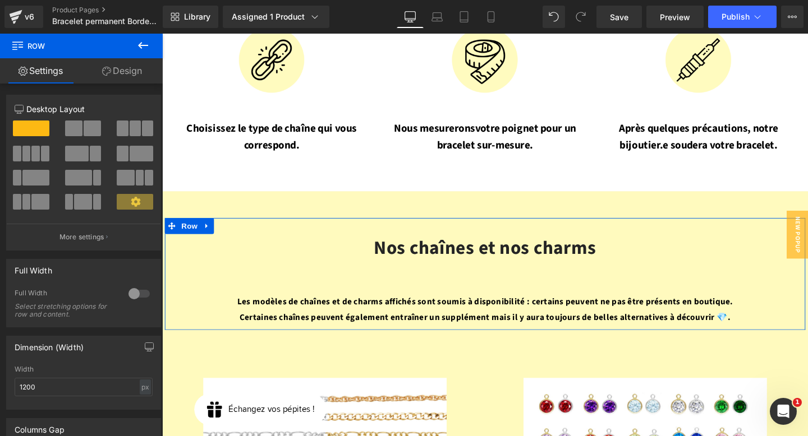
click at [113, 70] on link "Design" at bounding box center [121, 70] width 81 height 25
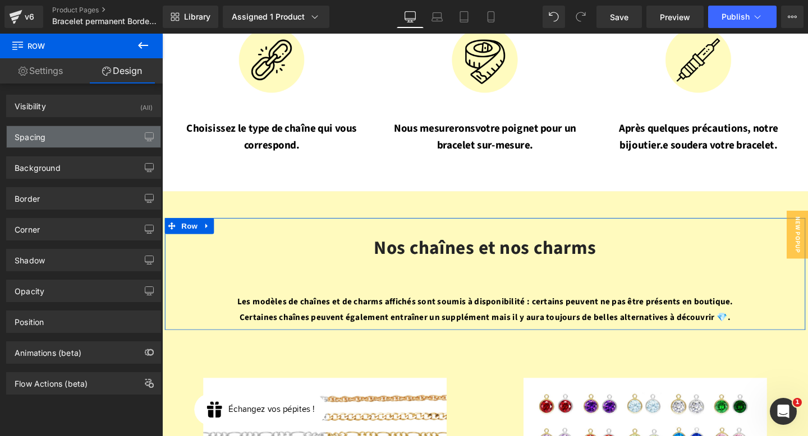
click at [72, 137] on div "Spacing" at bounding box center [84, 136] width 154 height 21
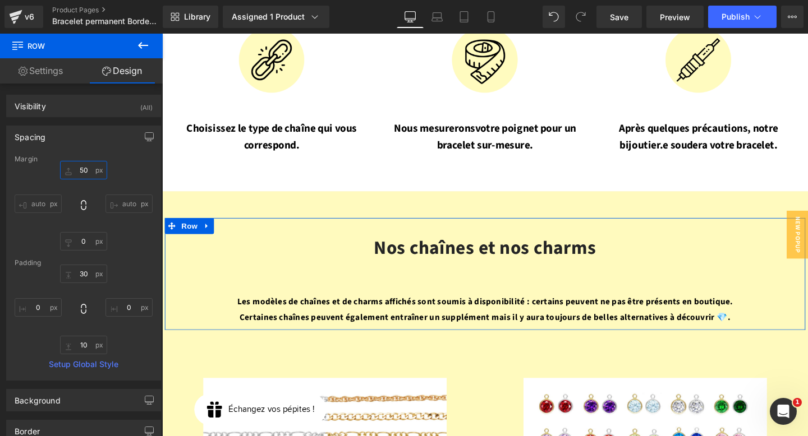
click at [86, 172] on input "50" at bounding box center [83, 170] width 47 height 19
type input "0"
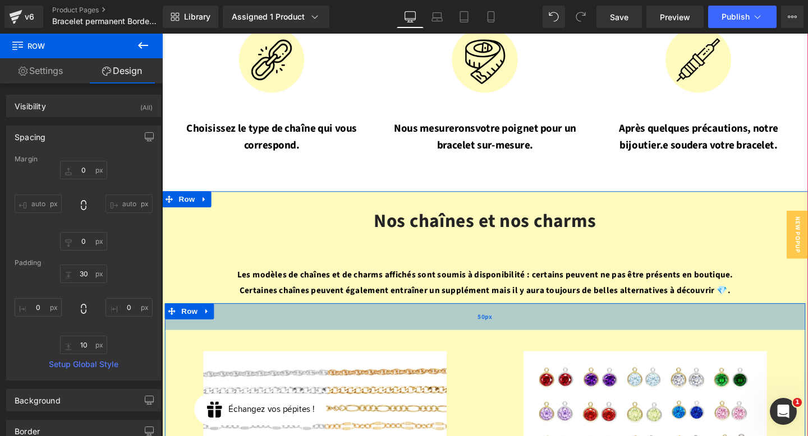
click at [353, 317] on div "50px" at bounding box center [501, 331] width 673 height 28
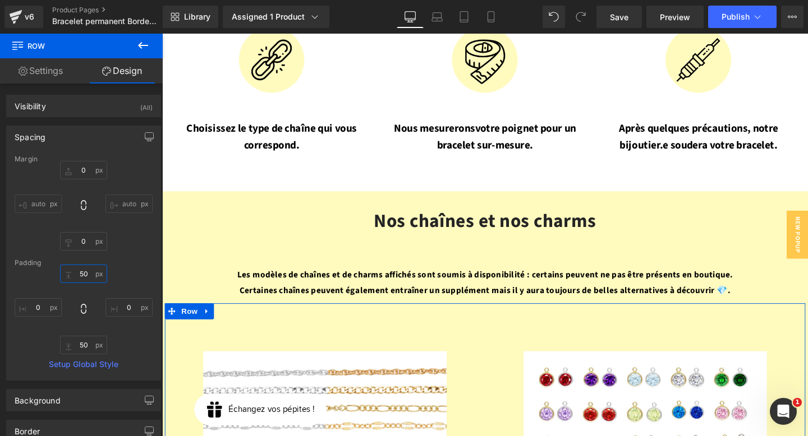
click at [80, 269] on input "50" at bounding box center [83, 274] width 47 height 19
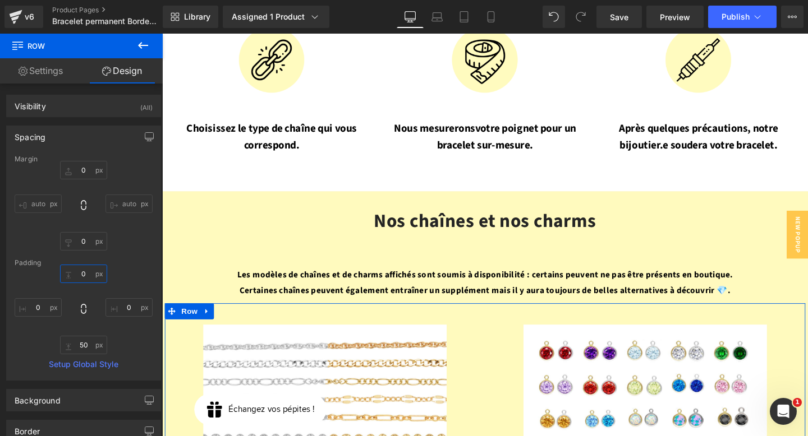
type input "0"
click at [142, 247] on div "0 auto 0 auto" at bounding box center [84, 206] width 138 height 90
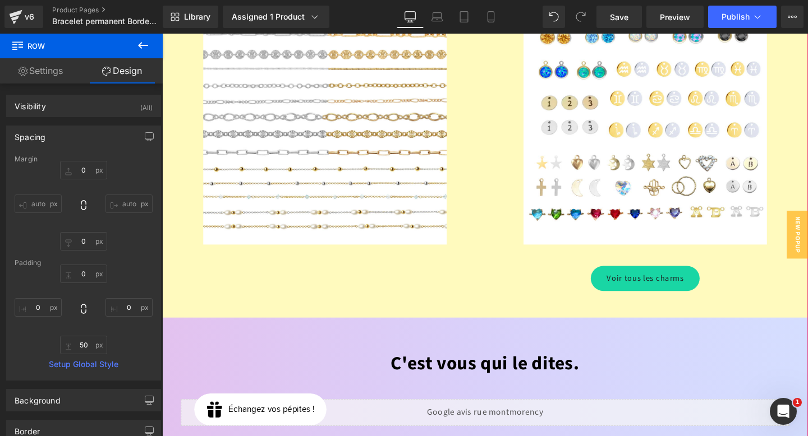
scroll to position [1669, 0]
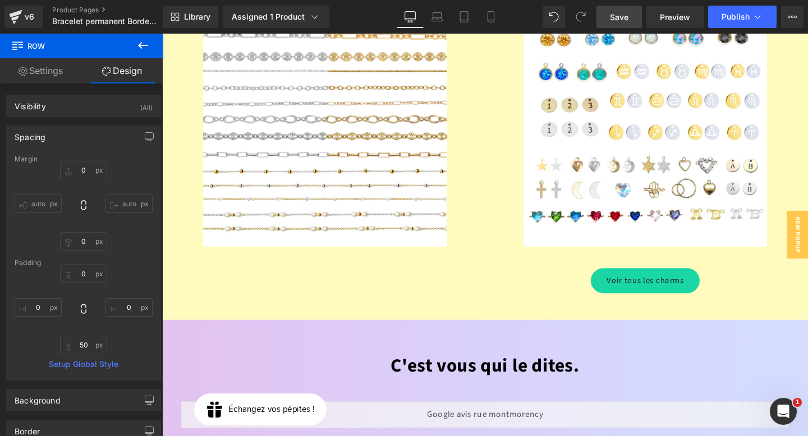
click at [631, 7] on link "Save" at bounding box center [618, 17] width 45 height 22
click at [619, 26] on link "Save" at bounding box center [618, 17] width 45 height 22
click at [617, 22] on link "Save" at bounding box center [618, 17] width 45 height 22
click at [624, 16] on span "Save" at bounding box center [619, 17] width 19 height 12
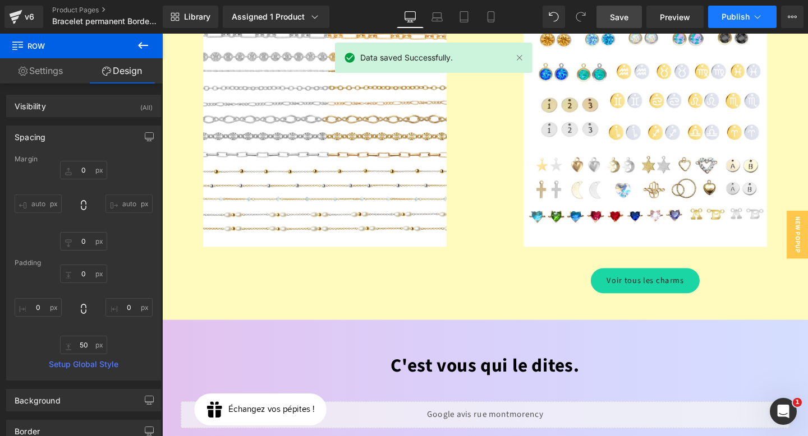
click at [739, 15] on span "Publish" at bounding box center [735, 16] width 28 height 9
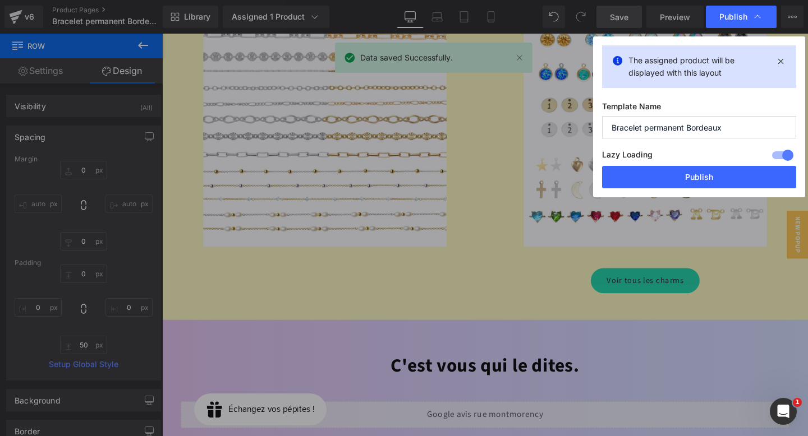
click at [710, 164] on div "Lazy Loading Build Upgrade plan to unlock" at bounding box center [699, 157] width 194 height 19
click at [710, 177] on button "Publish" at bounding box center [699, 177] width 194 height 22
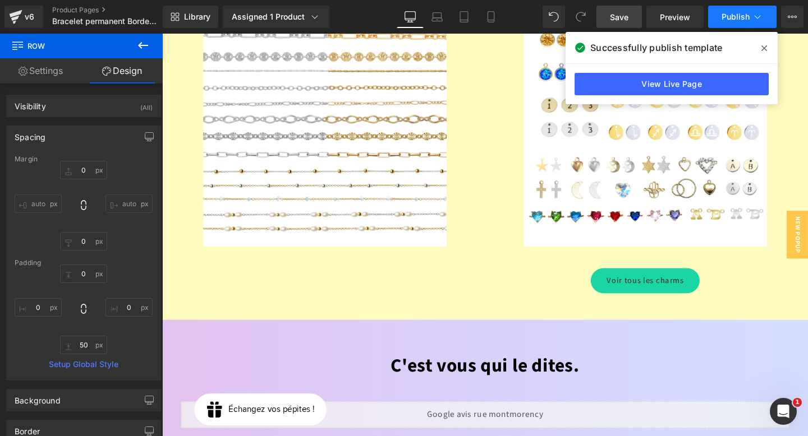
click at [732, 21] on span "Publish" at bounding box center [735, 16] width 28 height 9
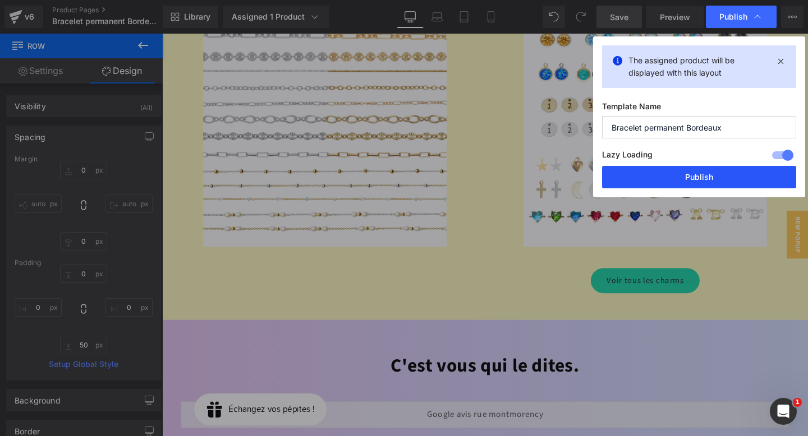
click at [699, 176] on button "Publish" at bounding box center [699, 177] width 194 height 22
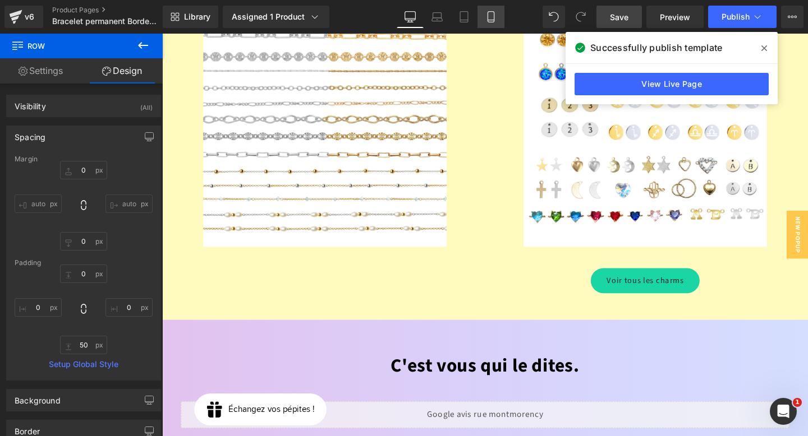
click at [486, 15] on icon at bounding box center [490, 16] width 11 height 11
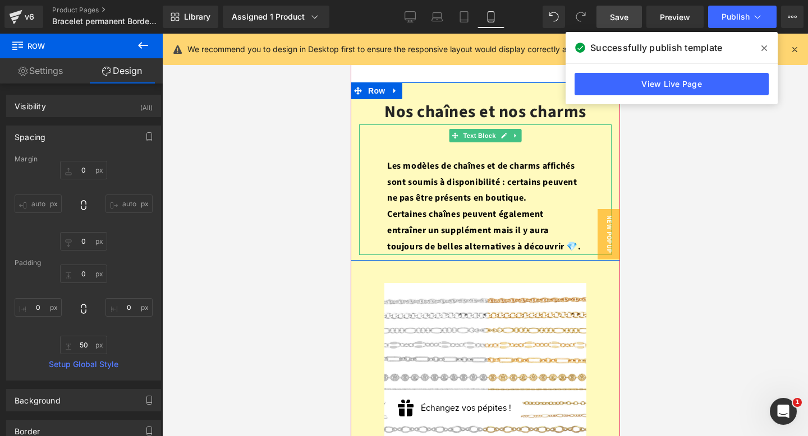
scroll to position [2048, 0]
click at [484, 209] on strong "Certaines chaînes peuvent également entraîner un supplément mais il y aura touj…" at bounding box center [483, 230] width 194 height 45
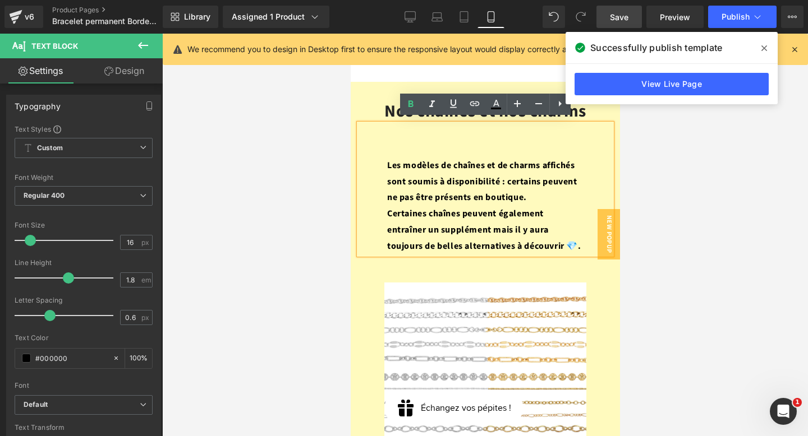
click at [380, 82] on div "Nos chaînes et nos charms Heading Les modèles de chaînes et de charms affichés …" at bounding box center [484, 171] width 269 height 178
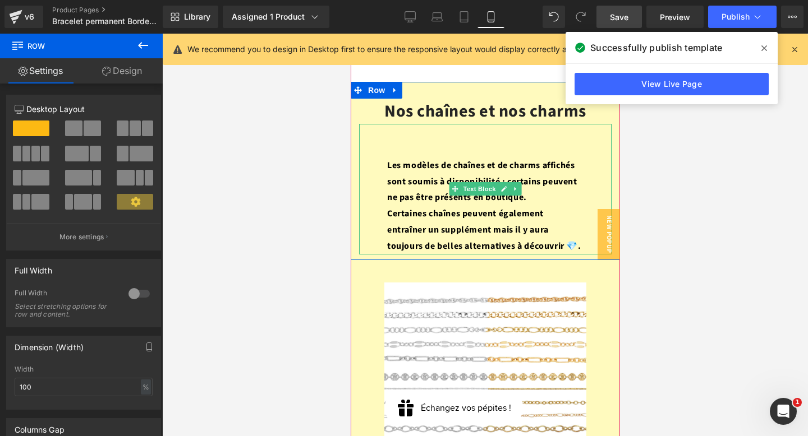
click at [466, 147] on div "Les modèles de chaînes et de charms affichés sont soumis à disponibilité : cert…" at bounding box center [484, 189] width 252 height 131
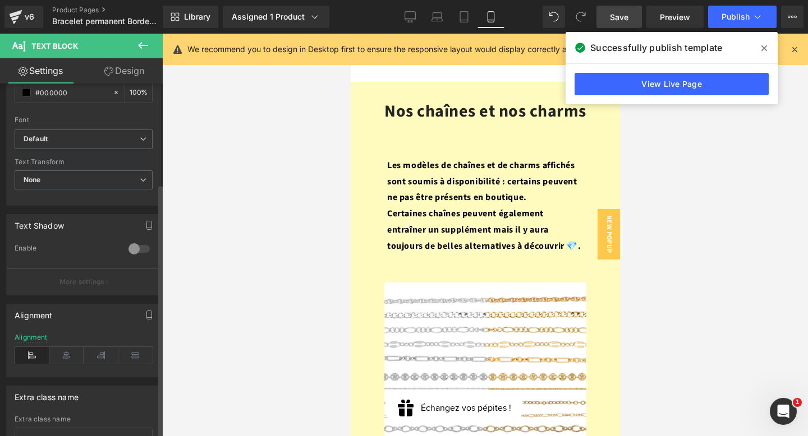
scroll to position [265, 0]
click at [130, 68] on link "Design" at bounding box center [124, 70] width 81 height 25
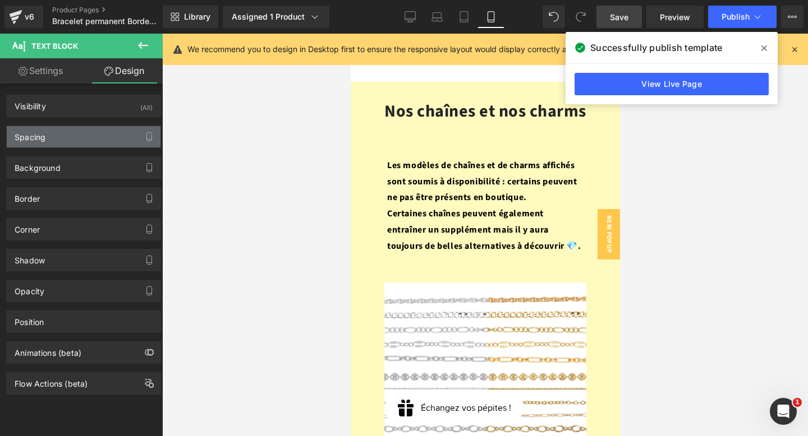
click at [96, 139] on div "Spacing" at bounding box center [84, 136] width 154 height 21
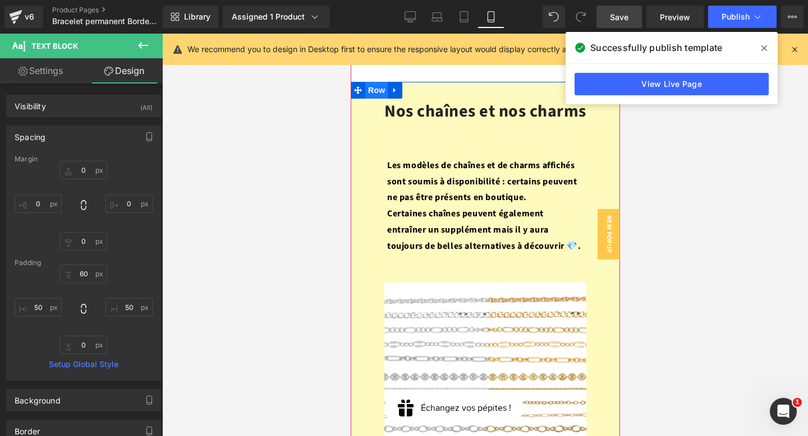
click at [376, 89] on span "Row" at bounding box center [376, 90] width 22 height 17
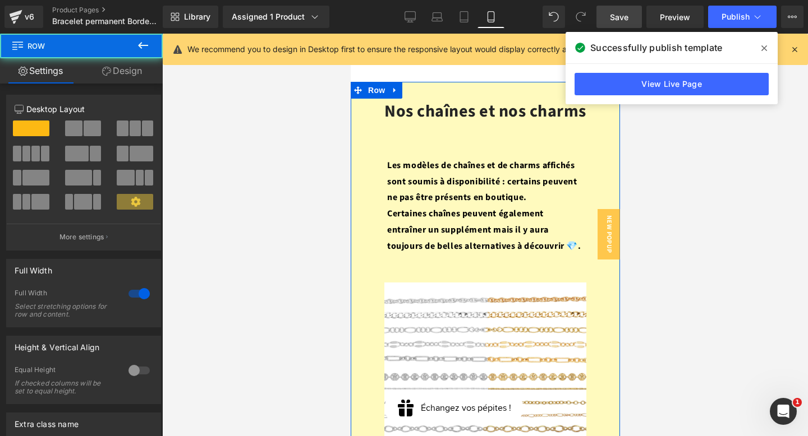
scroll to position [117, 0]
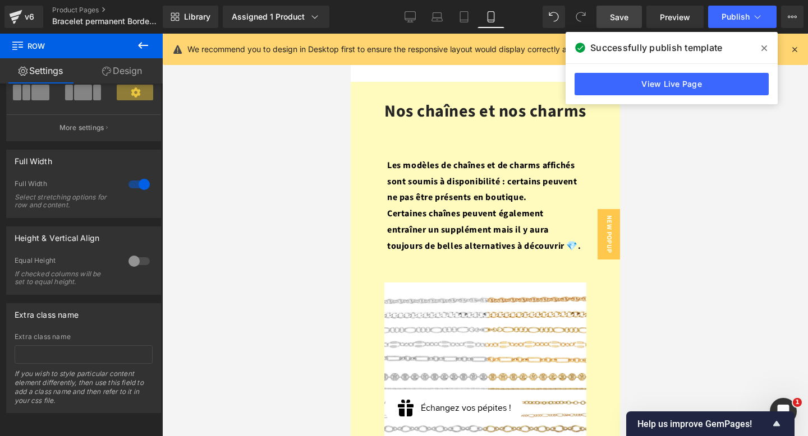
click at [639, 19] on link "Save" at bounding box center [618, 17] width 45 height 22
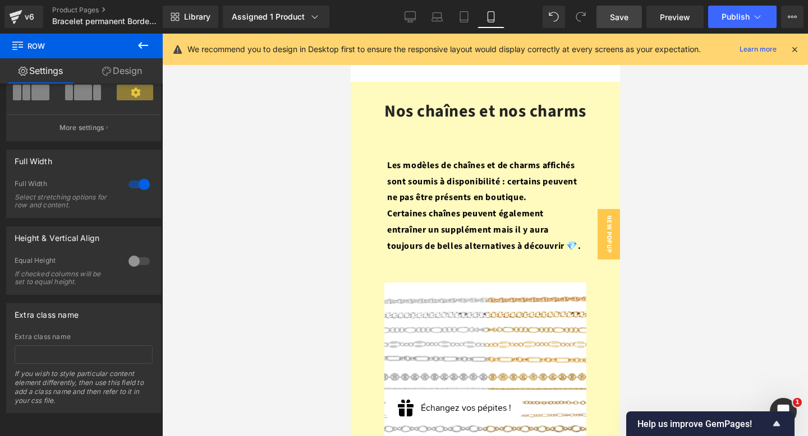
click at [631, 19] on link "Save" at bounding box center [618, 17] width 45 height 22
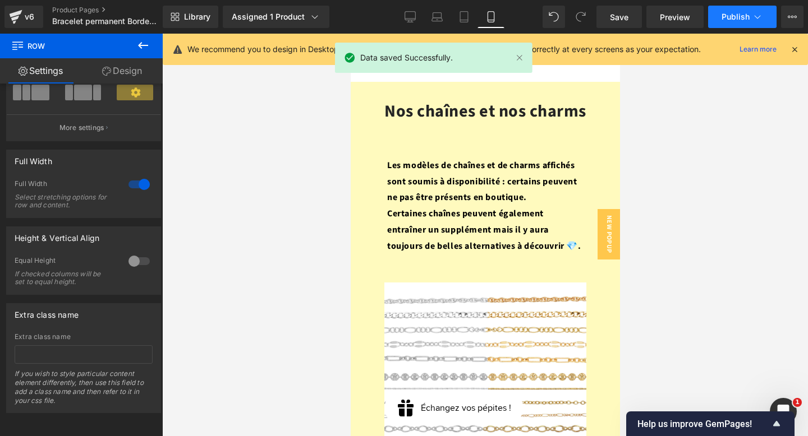
click at [741, 15] on span "Publish" at bounding box center [735, 16] width 28 height 9
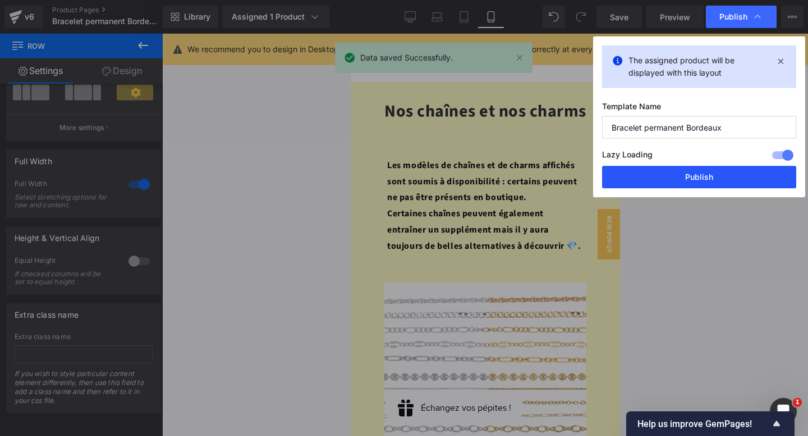
click at [677, 169] on button "Publish" at bounding box center [699, 177] width 194 height 22
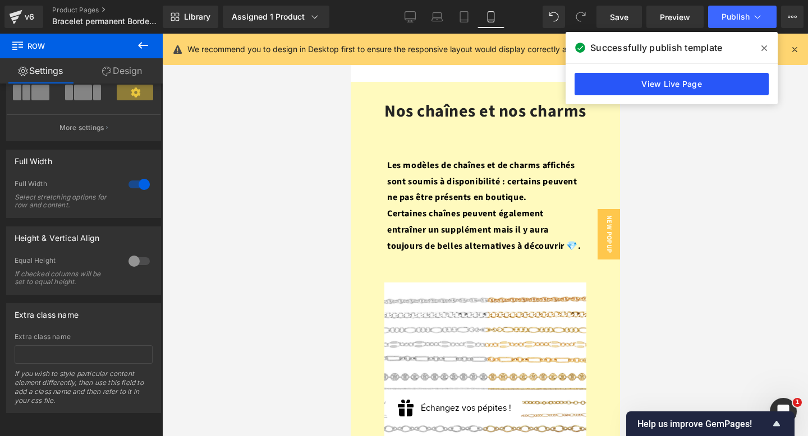
click at [687, 84] on link "View Live Page" at bounding box center [671, 84] width 194 height 22
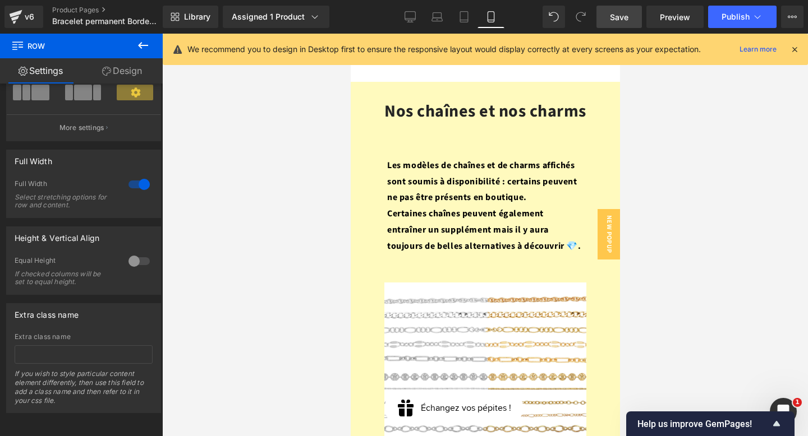
click at [619, 21] on span "Save" at bounding box center [619, 17] width 19 height 12
